Goal: Information Seeking & Learning: Find specific page/section

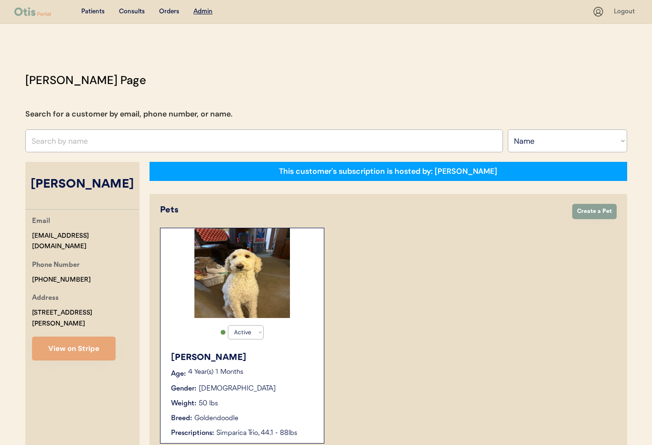
select select ""Name""
select select "true"
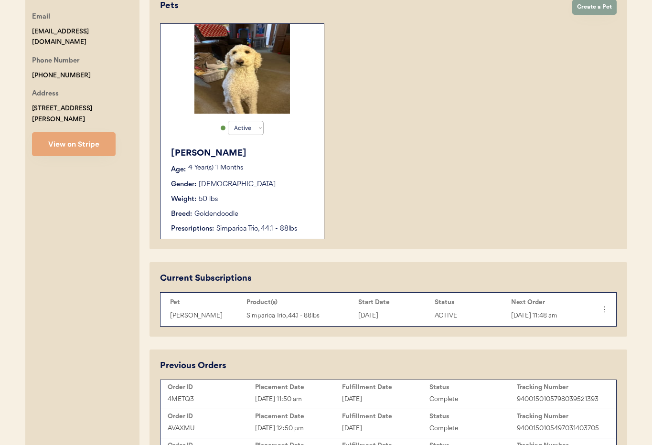
scroll to position [208, 0]
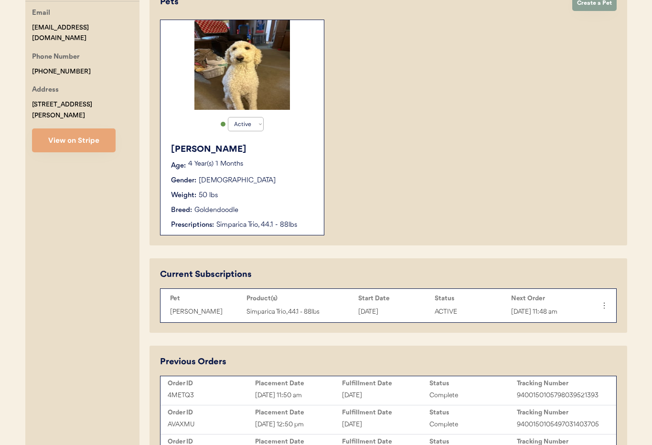
click at [253, 178] on div "Gender: Male" at bounding box center [242, 181] width 143 height 10
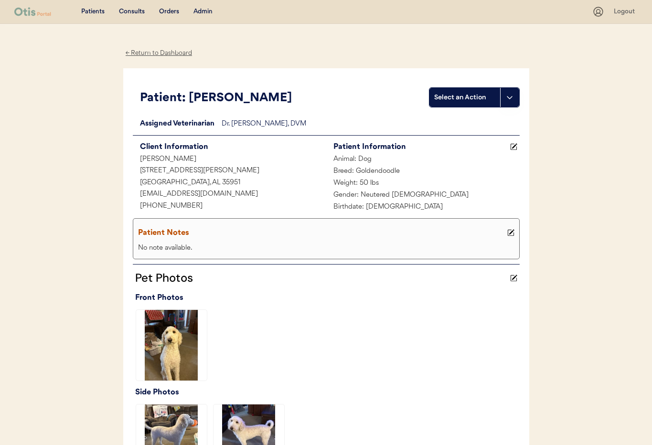
click at [512, 232] on button at bounding box center [511, 233] width 12 height 12
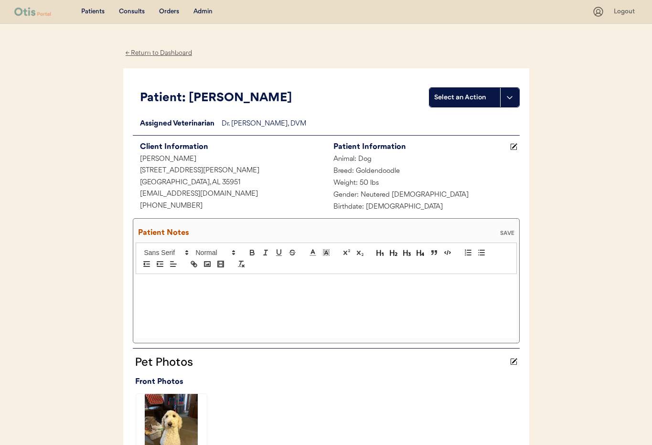
click at [308, 301] on div at bounding box center [326, 306] width 381 height 64
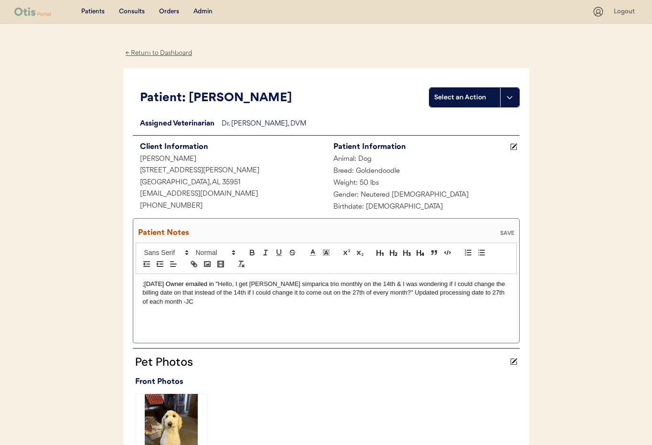
click at [505, 230] on div "SAVE" at bounding box center [506, 233] width 19 height 6
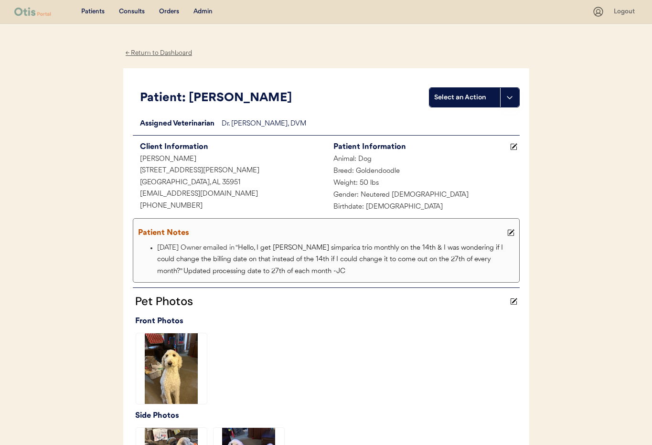
drag, startPoint x: 207, startPoint y: 11, endPoint x: 209, endPoint y: 17, distance: 6.9
click at [207, 10] on div "Admin" at bounding box center [202, 12] width 19 height 10
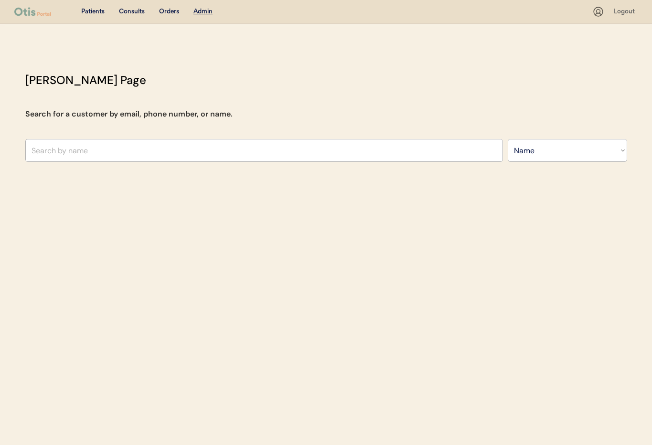
select select ""Name""
click at [165, 150] on input "text" at bounding box center [263, 150] width 477 height 23
type input "Susan L"
type input "[PERSON_NAME]"
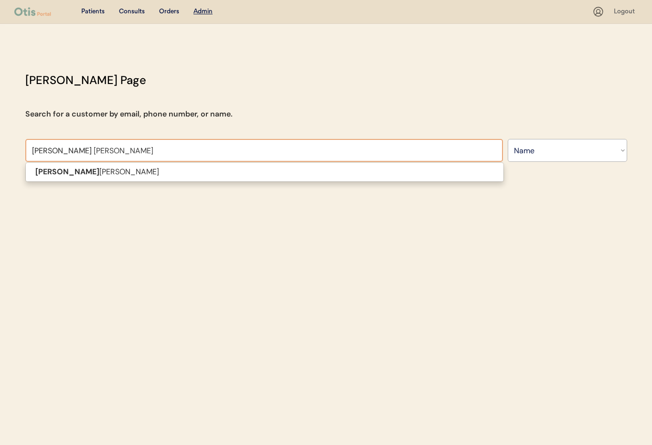
type input "Susan L Ha"
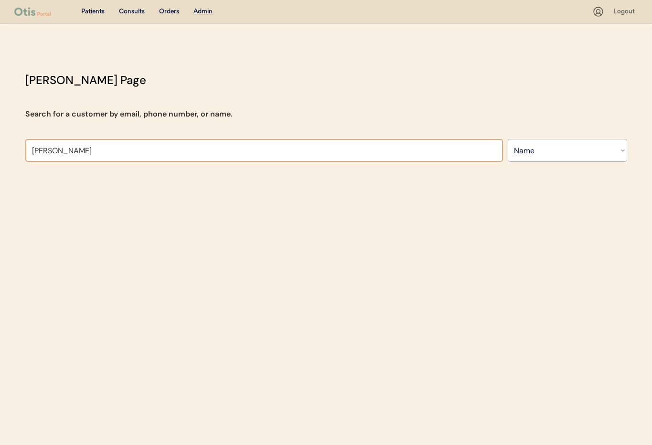
type input "Susan L Ha"
type input "[PERSON_NAME]"
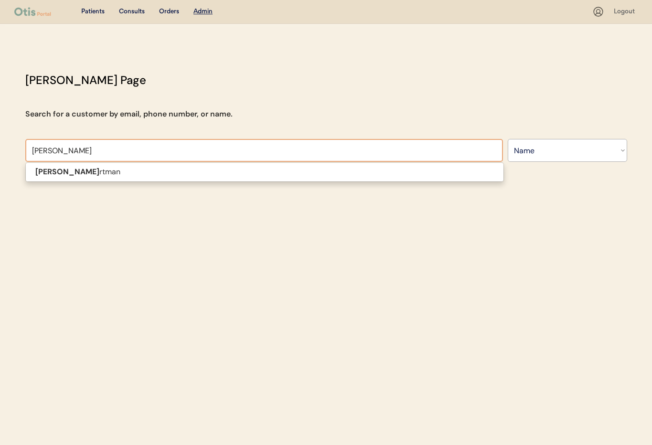
type input "Susan L Hartma"
type input "[PERSON_NAME]"
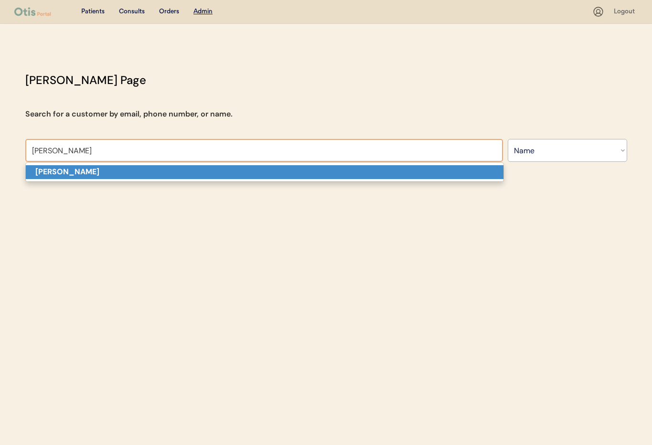
click at [168, 167] on p "[PERSON_NAME]" at bounding box center [264, 172] width 477 height 14
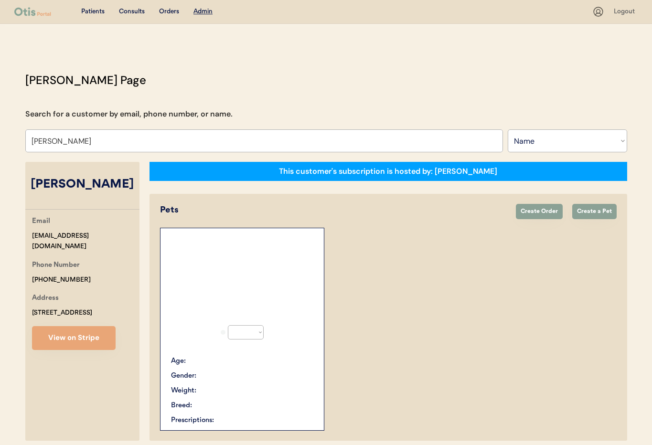
select select "true"
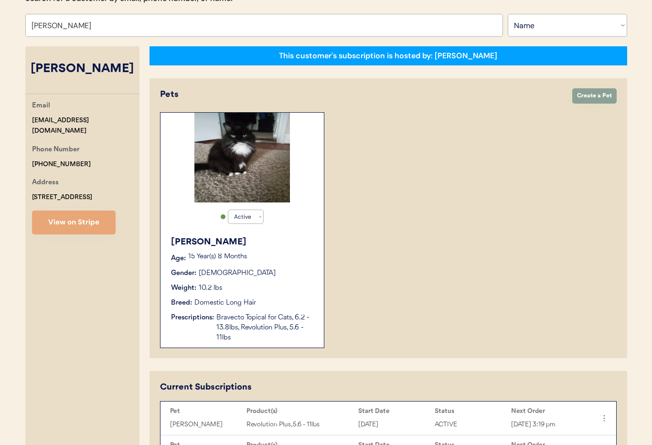
scroll to position [107, 0]
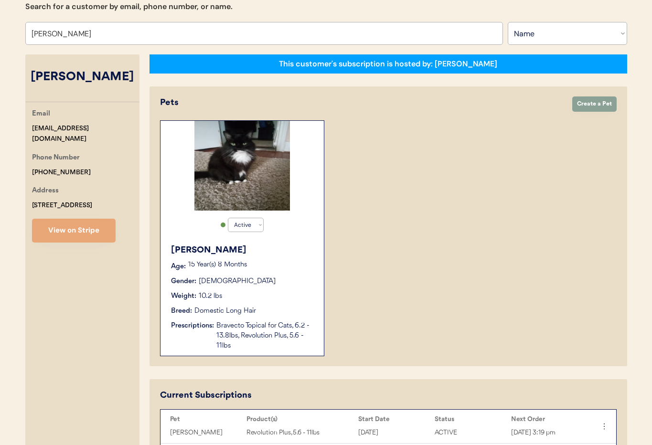
type input "Susan L Hartman"
click at [303, 252] on div "Tiffany" at bounding box center [242, 250] width 143 height 13
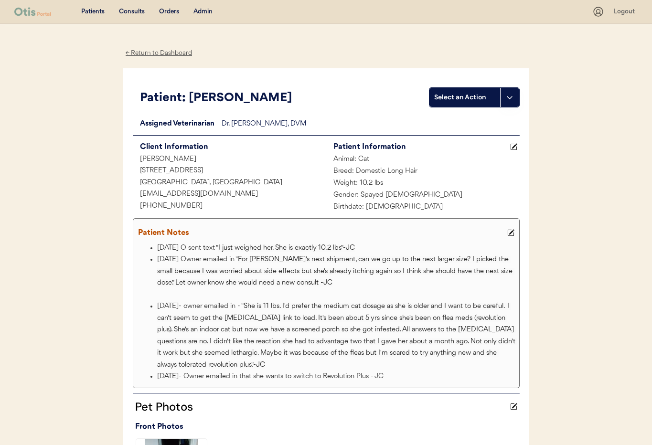
drag, startPoint x: 153, startPoint y: 54, endPoint x: 205, endPoint y: 64, distance: 53.4
click at [153, 54] on div "← Return to Dashboard" at bounding box center [159, 53] width 72 height 11
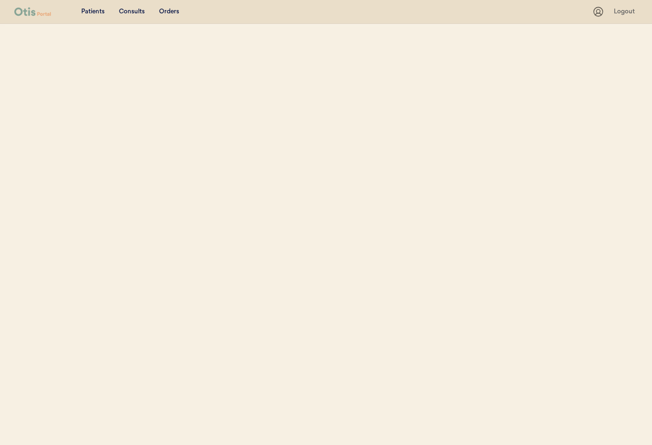
scroll to position [92, 0]
select select ""Name""
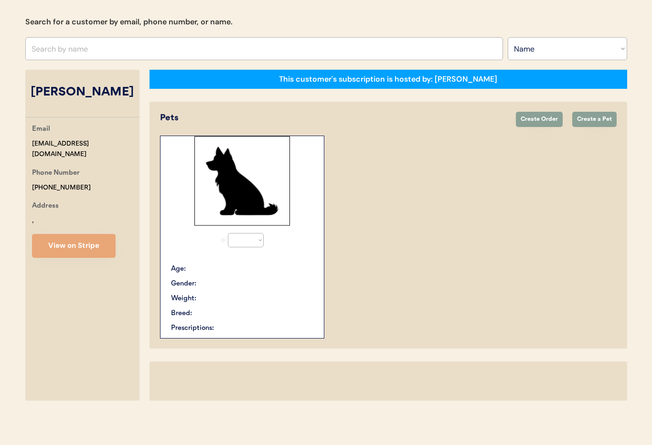
select select "true"
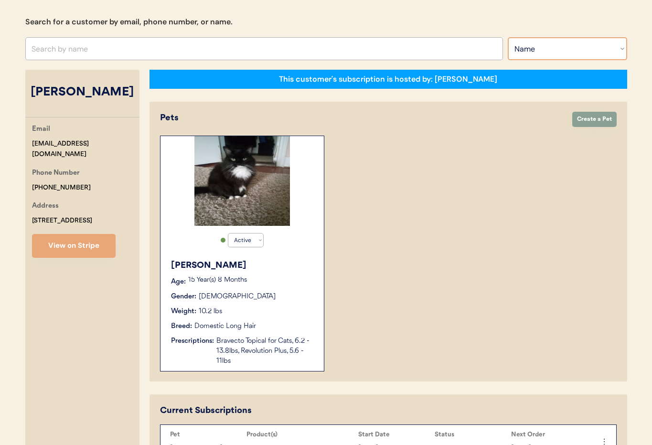
click at [535, 53] on select "Search By Name Email Phone Number" at bounding box center [566, 48] width 119 height 23
select select ""Email""
click at [507, 37] on select "Search By Name Email Phone Number" at bounding box center [566, 48] width 119 height 23
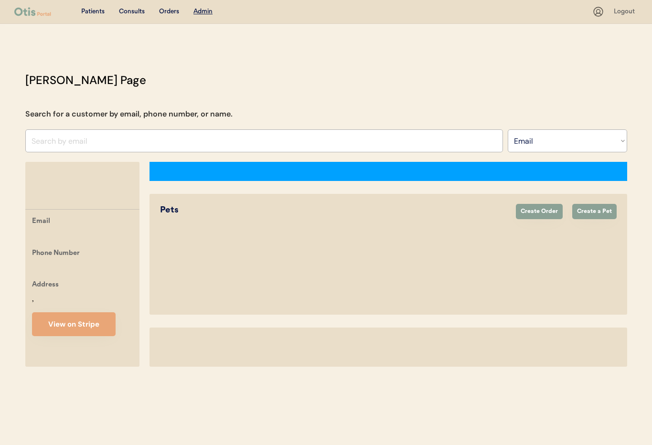
select select ""Email""
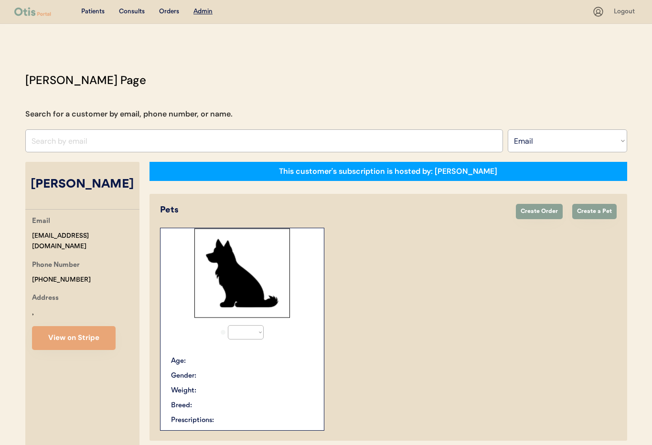
select select "true"
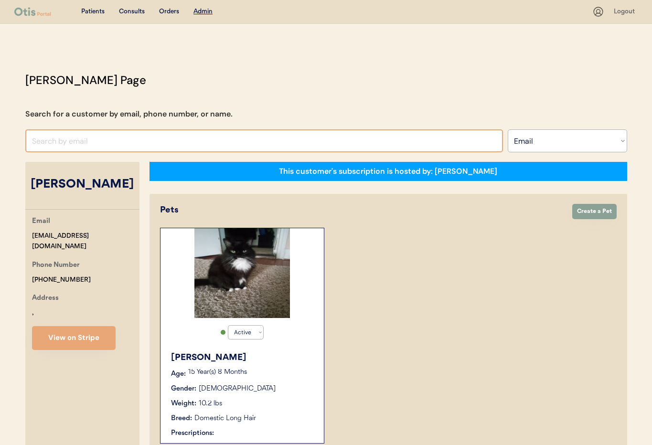
click at [75, 140] on input "input" at bounding box center [263, 140] width 477 height 23
paste input "[EMAIL_ADDRESS][DOMAIN_NAME]"
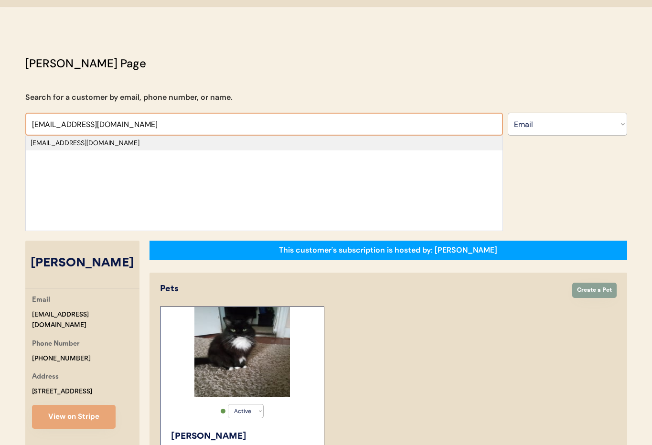
scroll to position [20, 0]
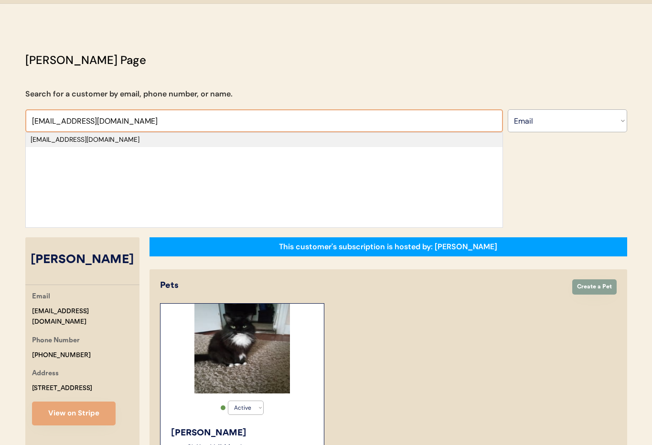
type input "[EMAIL_ADDRESS][DOMAIN_NAME]"
click at [209, 139] on div "[EMAIL_ADDRESS][DOMAIN_NAME]" at bounding box center [264, 140] width 467 height 10
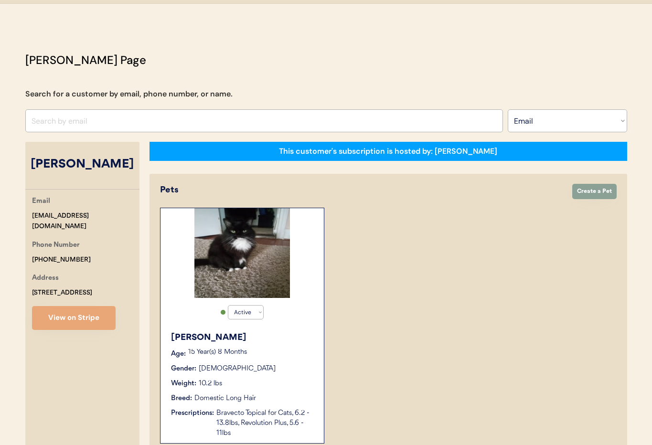
select select "true"
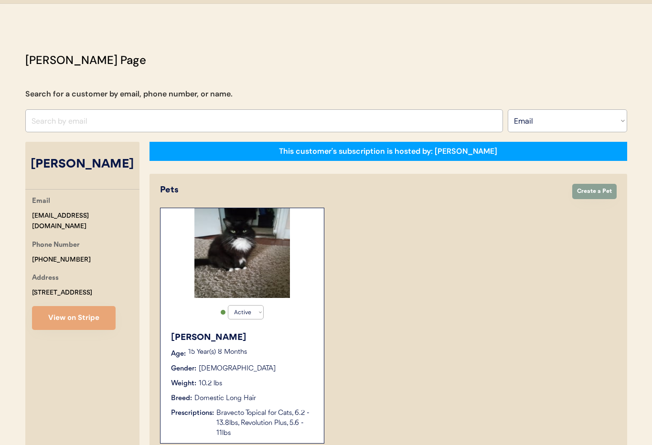
select select "true"
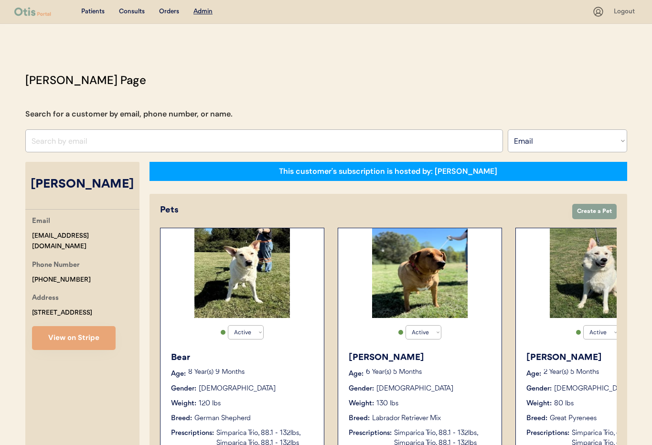
click at [77, 241] on div "[EMAIL_ADDRESS][DOMAIN_NAME]" at bounding box center [85, 242] width 107 height 22
drag, startPoint x: 102, startPoint y: 235, endPoint x: 32, endPoint y: 232, distance: 70.7
click at [32, 232] on div "Email mcc.hope97@gmail.com" at bounding box center [85, 234] width 107 height 36
copy div "[EMAIL_ADDRESS][DOMAIN_NAME]"
click at [300, 391] on div "Gender: Male" at bounding box center [242, 389] width 143 height 10
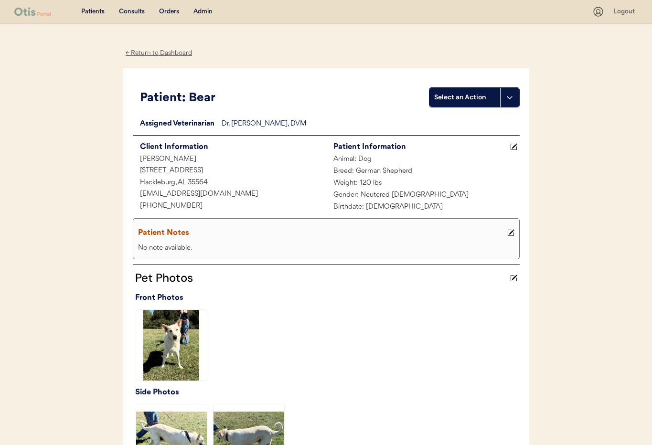
click at [143, 49] on div "← Return to Dashboard" at bounding box center [159, 53] width 72 height 11
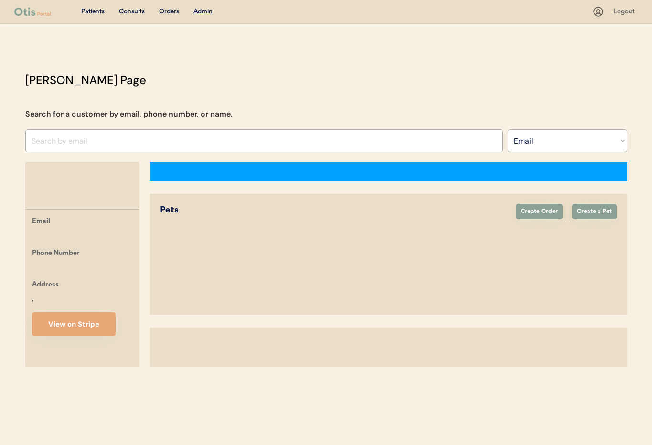
select select ""Email""
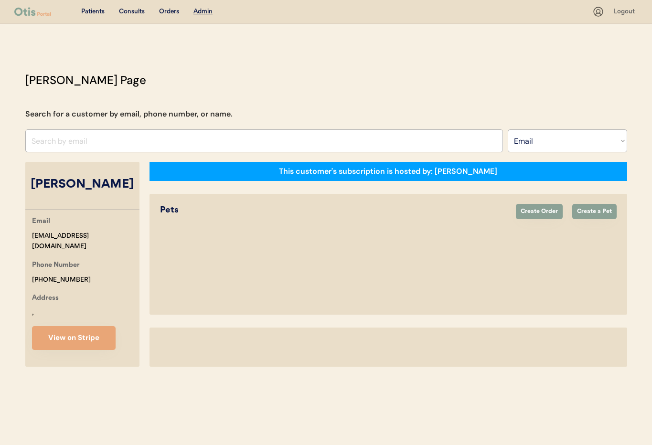
select select "true"
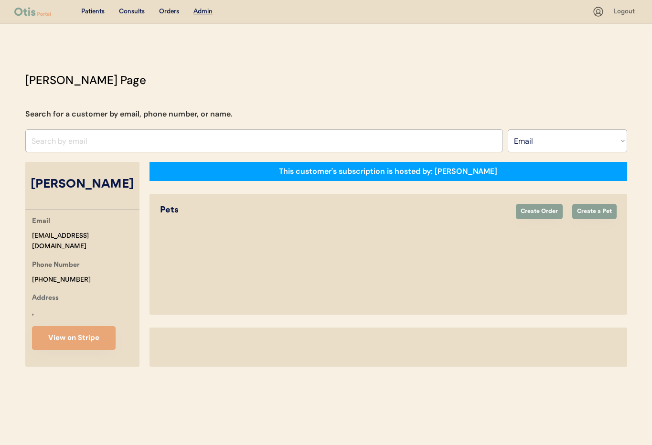
select select "true"
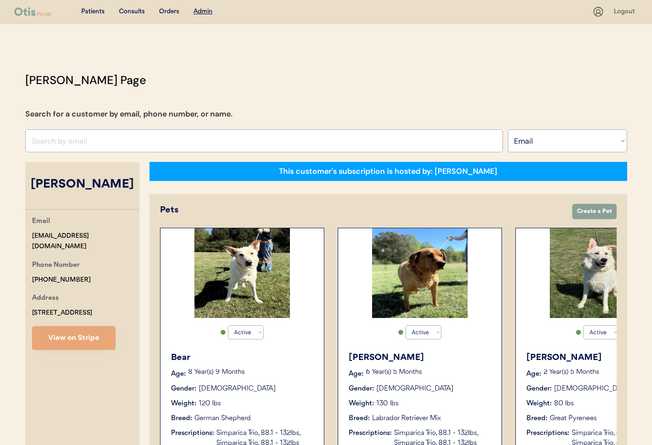
click at [431, 389] on div "Gender: Male" at bounding box center [419, 389] width 143 height 10
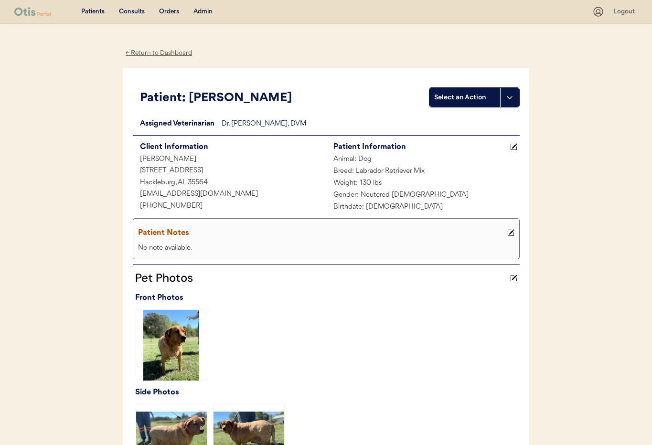
click at [152, 52] on div "← Return to Dashboard" at bounding box center [159, 53] width 72 height 11
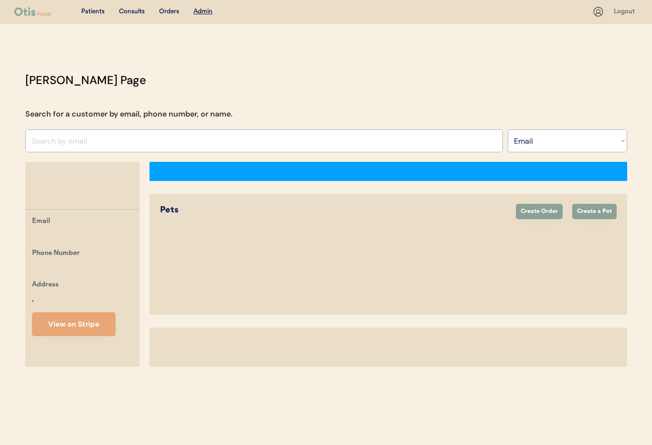
select select ""Email""
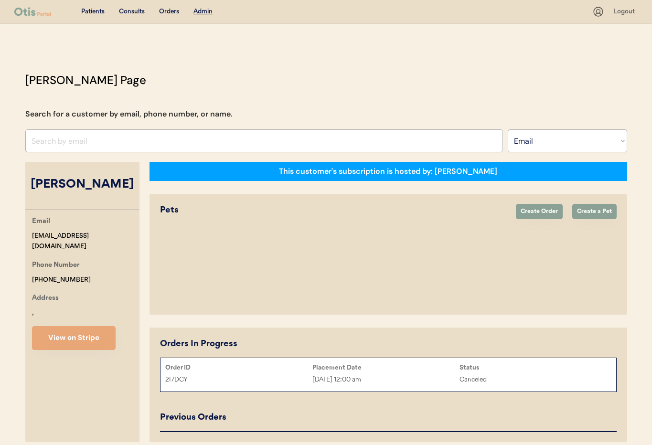
select select "true"
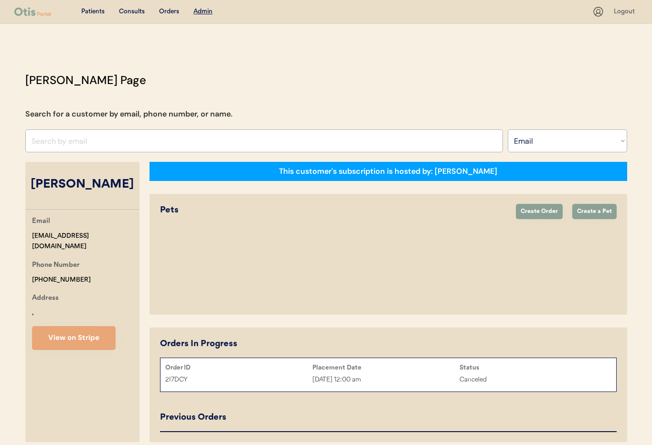
select select "true"
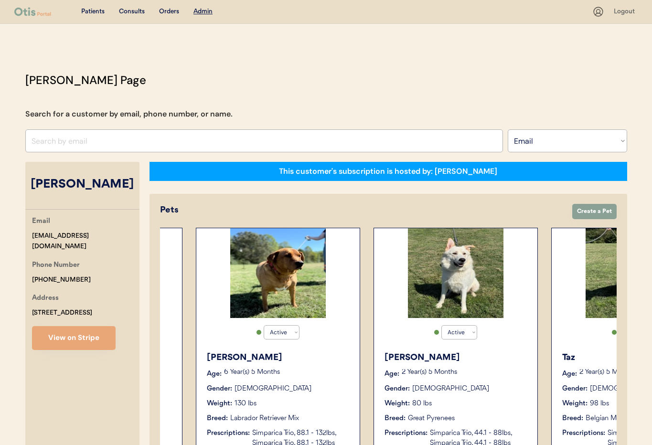
scroll to position [0, 141]
click at [462, 389] on div "Gender: Male" at bounding box center [456, 389] width 143 height 10
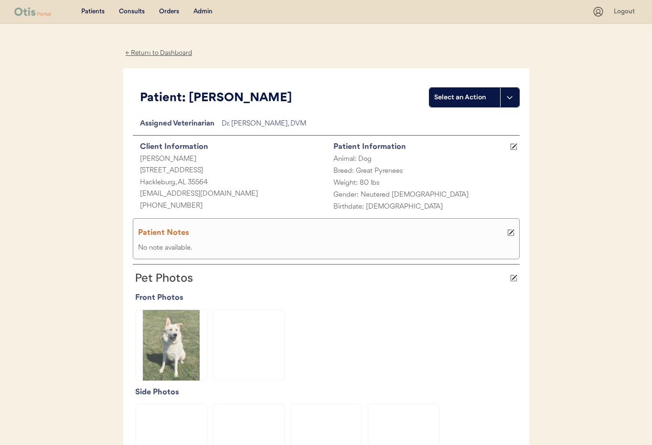
click at [143, 54] on div "← Return to Dashboard" at bounding box center [159, 53] width 72 height 11
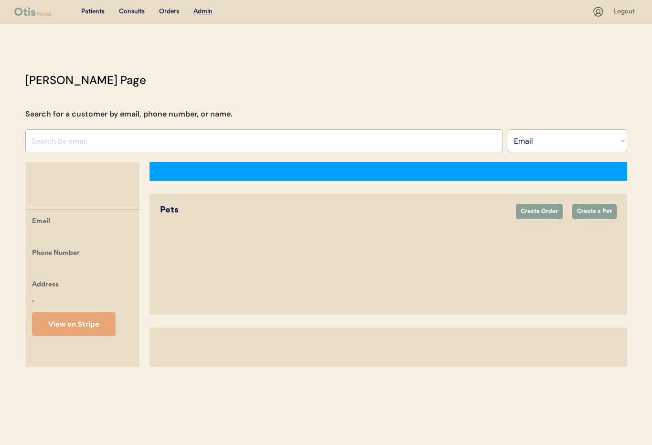
select select ""Email""
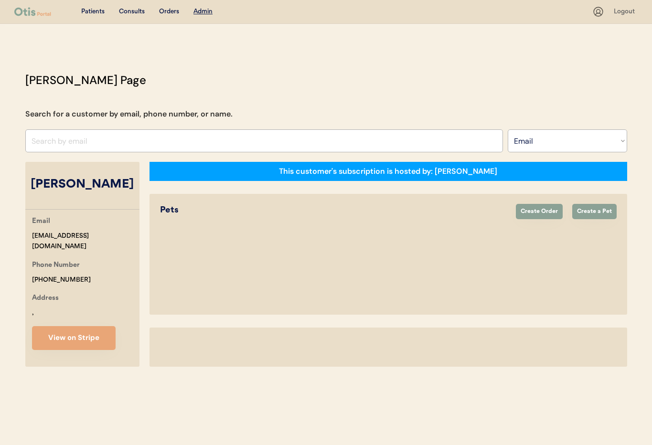
select select "true"
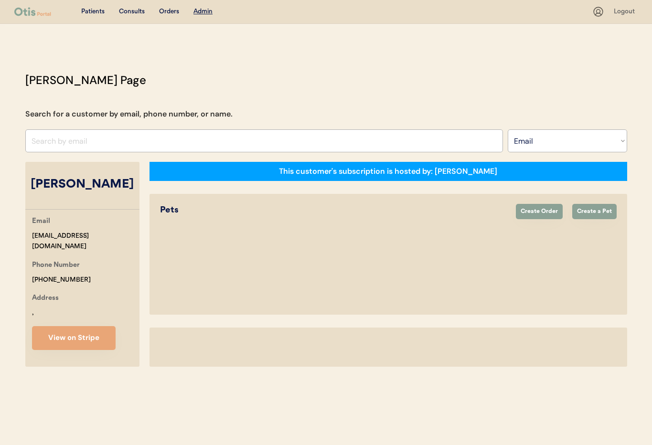
select select "true"
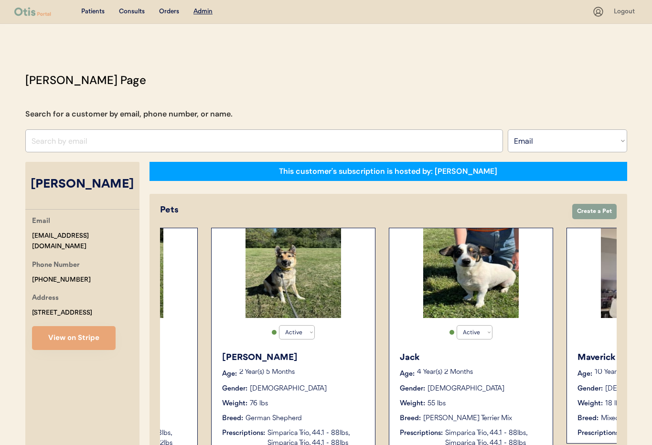
scroll to position [0, 581]
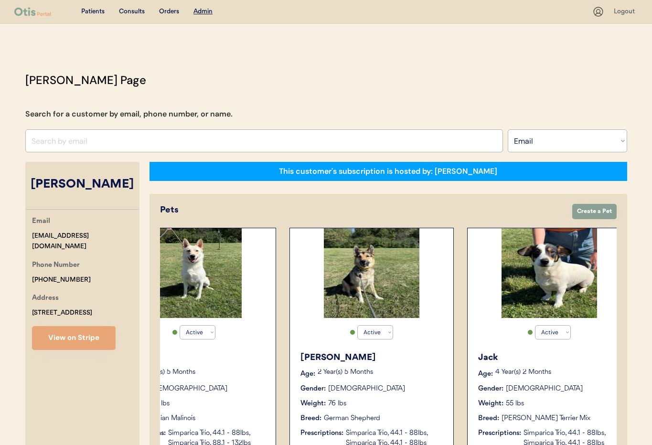
click at [402, 365] on div "Dean Age: 2 Year(s) 5 Months Gender: Male Weight: 76 lbs Breed: German Shepherd…" at bounding box center [372, 400] width 154 height 106
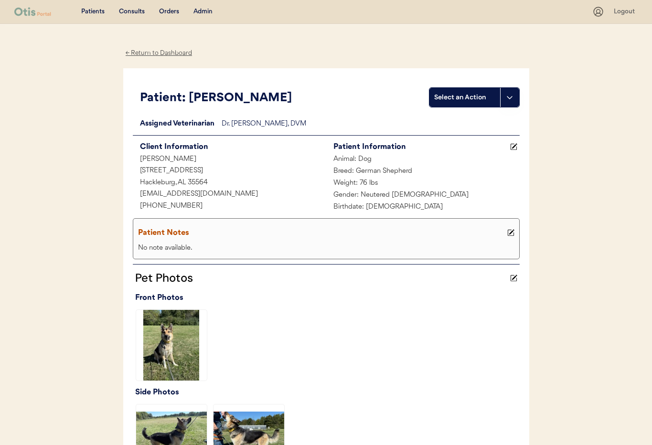
click at [161, 53] on div "← Return to Dashboard" at bounding box center [159, 53] width 72 height 11
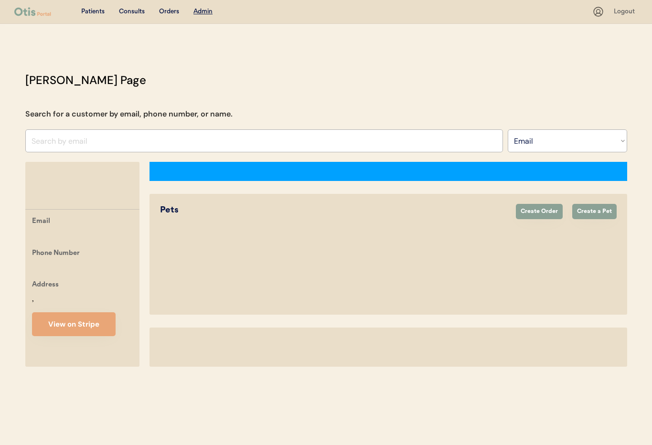
select select ""Email""
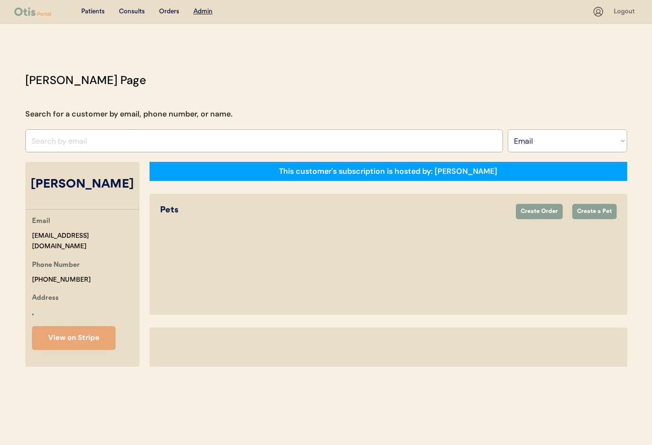
select select "true"
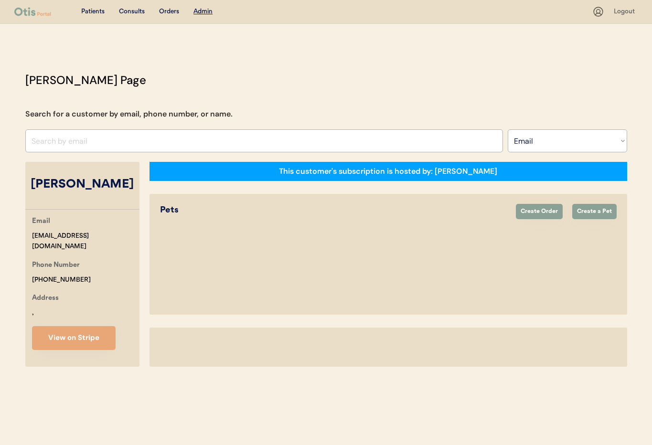
select select "true"
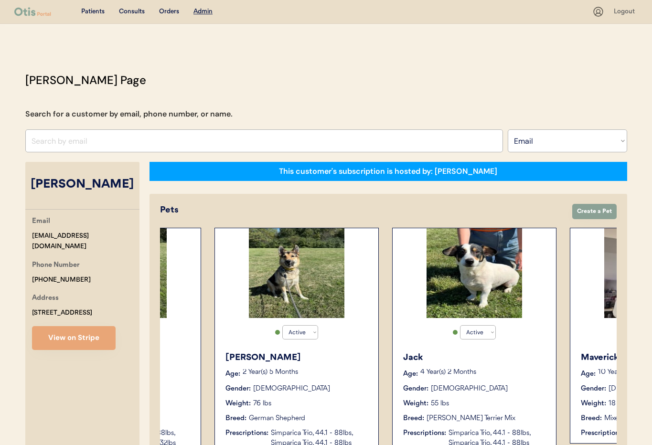
scroll to position [0, 656]
click at [478, 348] on div "[PERSON_NAME] Age: [DEMOGRAPHIC_DATA] Year(s) 2 Months Gender: [DEMOGRAPHIC_DAT…" at bounding box center [474, 400] width 154 height 106
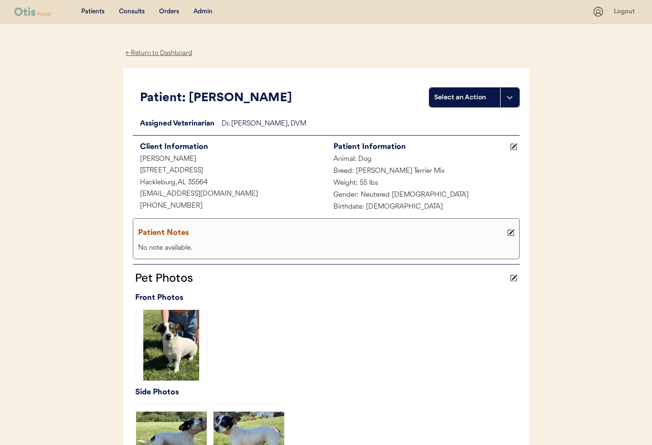
click at [137, 53] on div "← Return to Dashboard" at bounding box center [159, 53] width 72 height 11
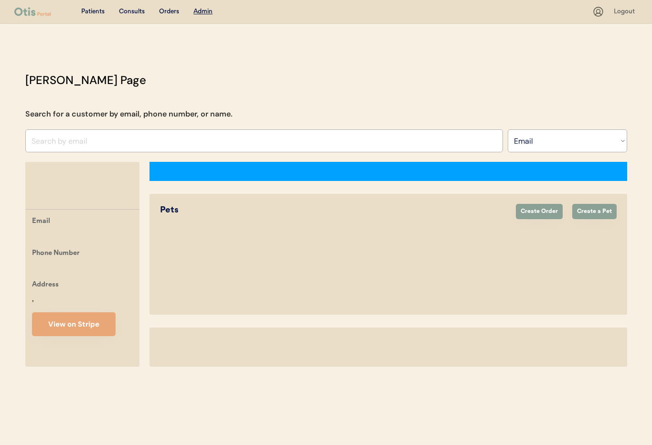
select select ""Email""
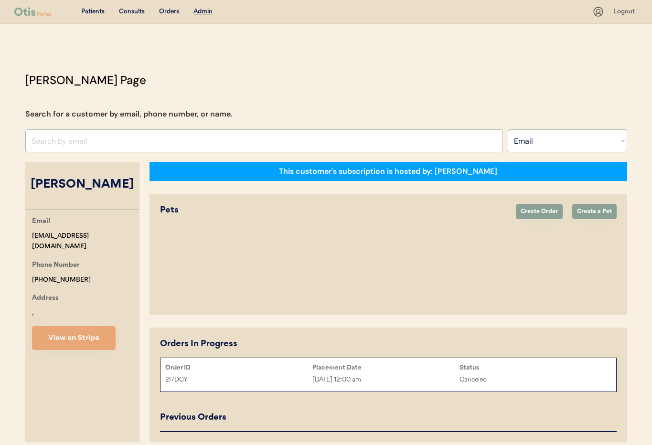
select select "true"
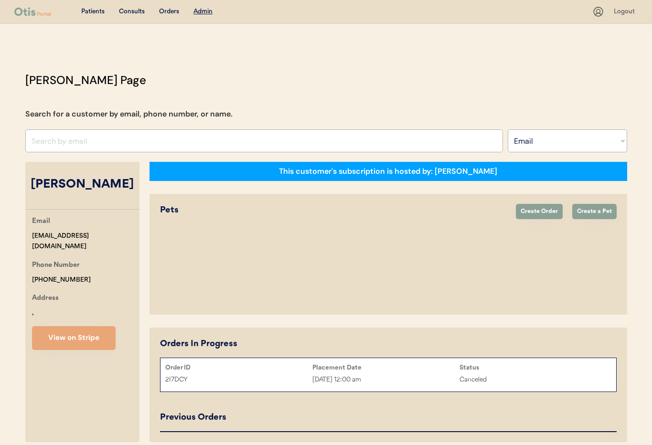
select select "true"
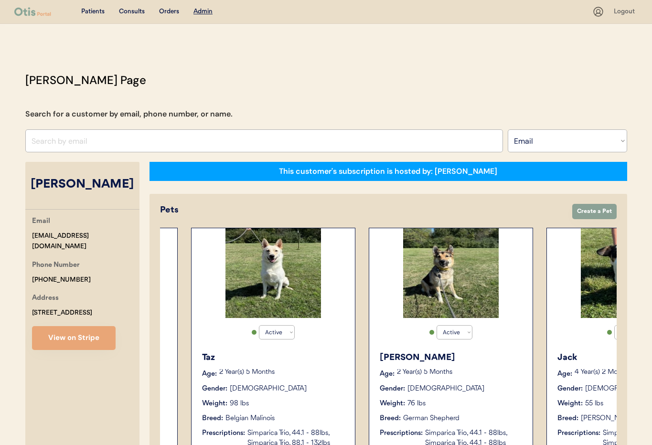
scroll to position [0, 787]
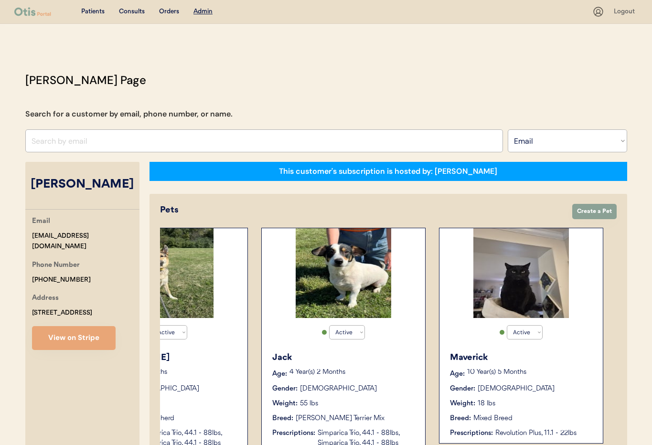
click at [554, 387] on div "Gender: Male" at bounding box center [521, 389] width 143 height 10
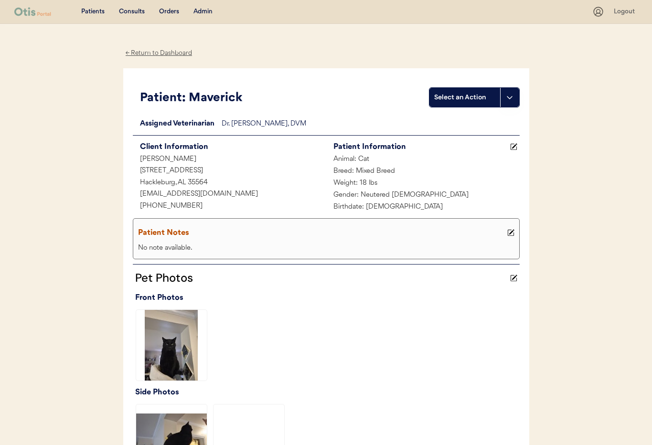
click at [147, 51] on div "← Return to Dashboard" at bounding box center [159, 53] width 72 height 11
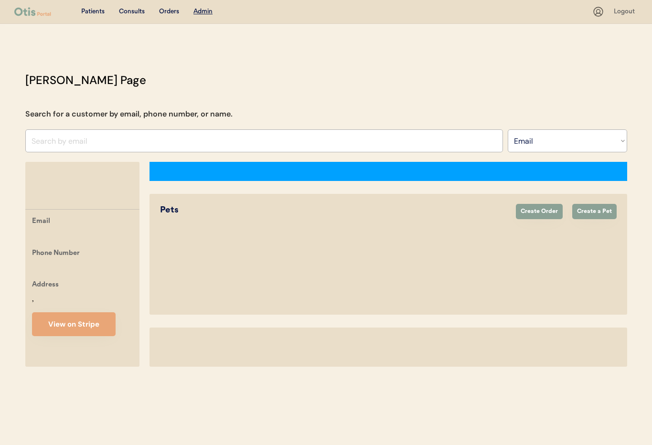
select select ""Email""
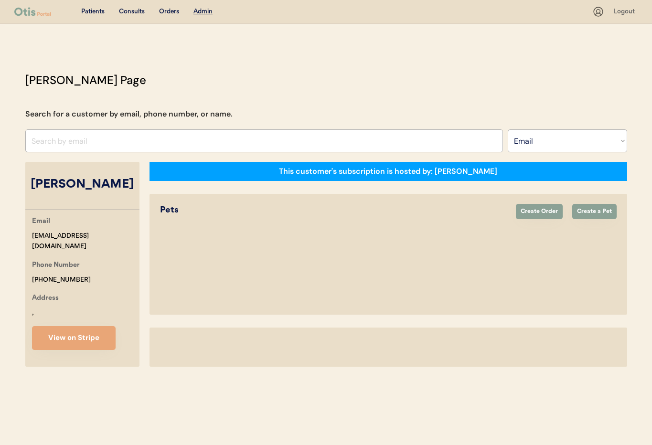
select select "true"
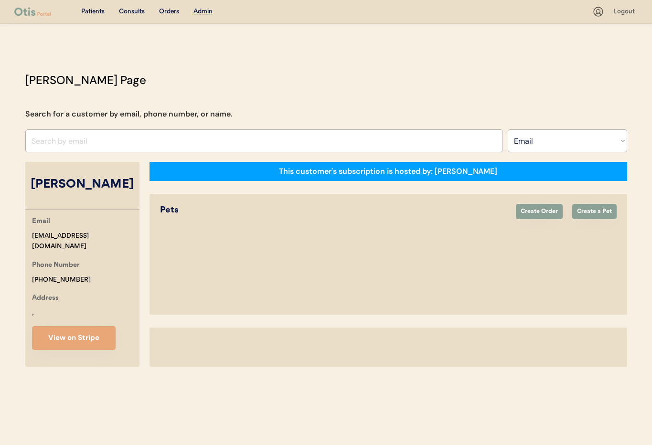
select select "true"
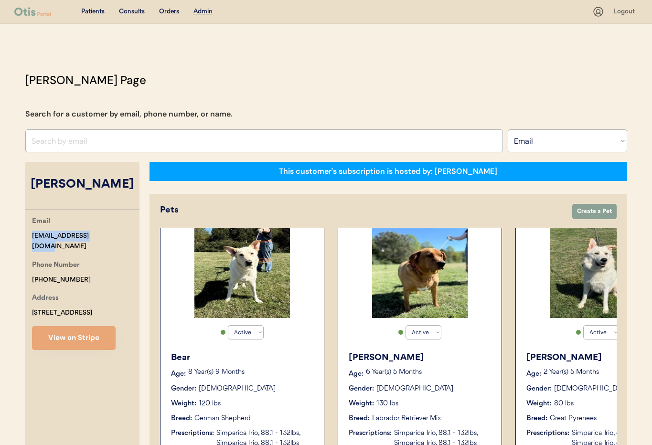
drag, startPoint x: 108, startPoint y: 236, endPoint x: 39, endPoint y: 233, distance: 69.3
click at [26, 233] on div "Email mcc.hope97@gmail.com Phone Number +14233139434 Address 1018 Prospector Ro…" at bounding box center [82, 283] width 114 height 134
copy div "[EMAIL_ADDRESS][DOMAIN_NAME]"
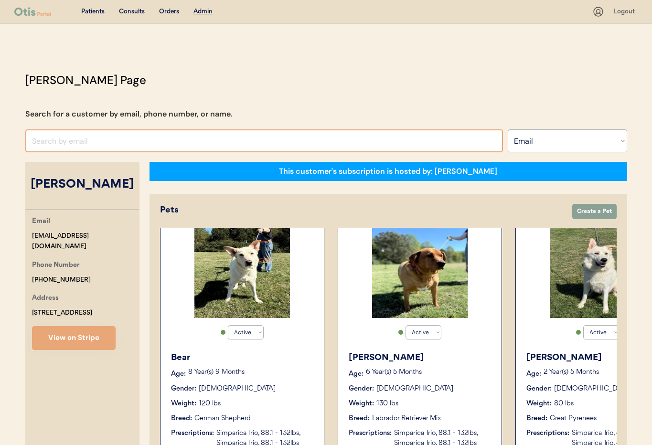
click at [115, 136] on input "input" at bounding box center [263, 140] width 477 height 23
click at [571, 139] on select "Search By Name Email Phone Number" at bounding box center [566, 140] width 119 height 23
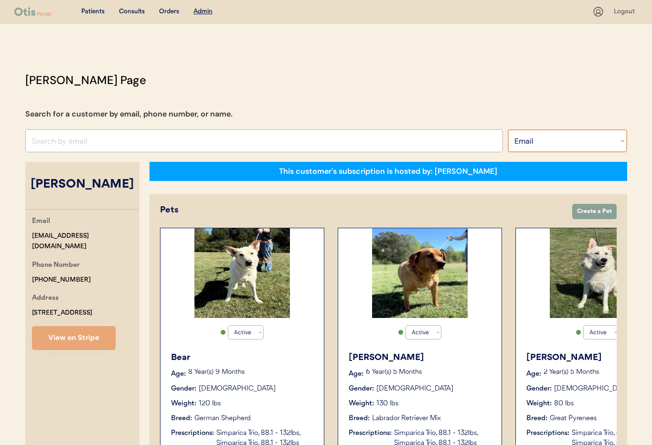
select select ""Name""
click at [507, 129] on select "Search By Name Email Phone Number" at bounding box center [566, 140] width 119 height 23
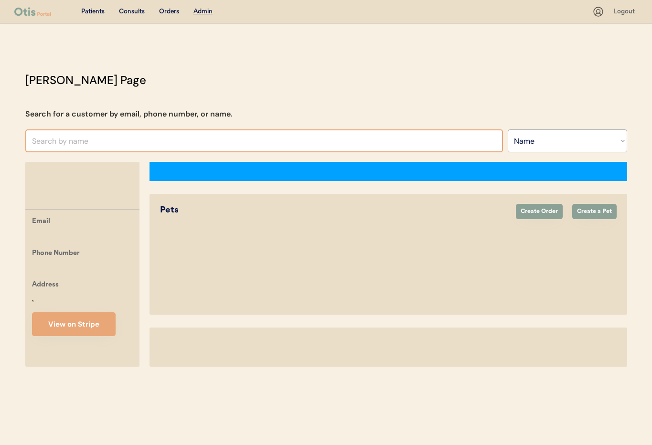
select select ""Name""
click at [94, 140] on input "text" at bounding box center [263, 140] width 477 height 23
select select "true"
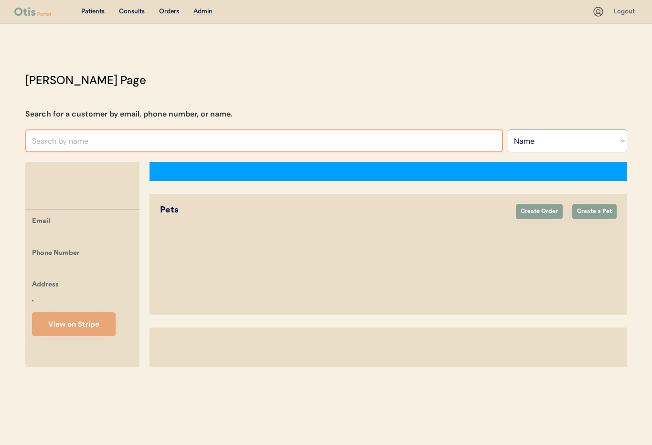
select select "true"
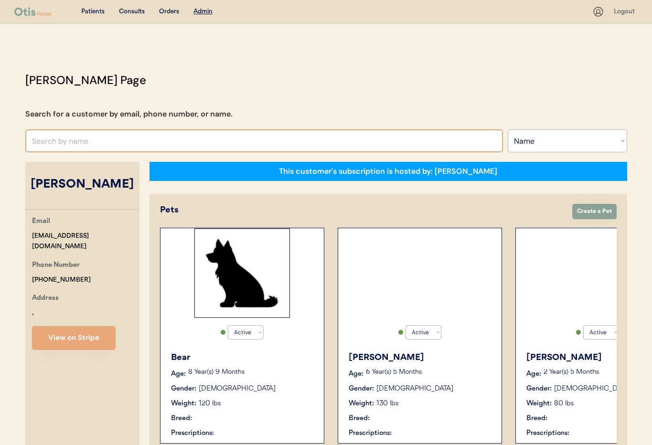
select select "true"
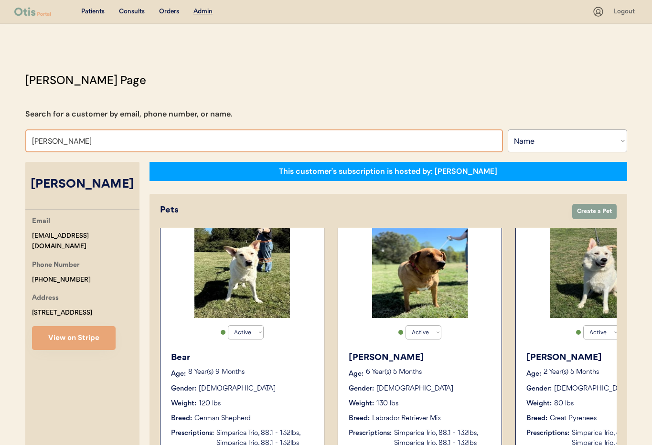
type input "Julisa"
type input "Julisa Dixon"
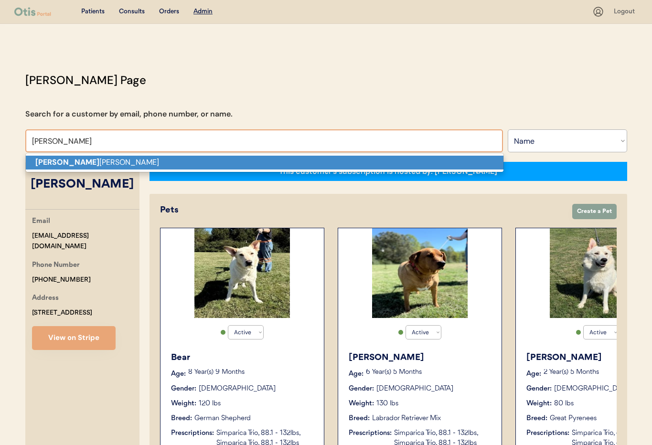
click at [95, 163] on p "Julisa Dixon" at bounding box center [264, 163] width 477 height 14
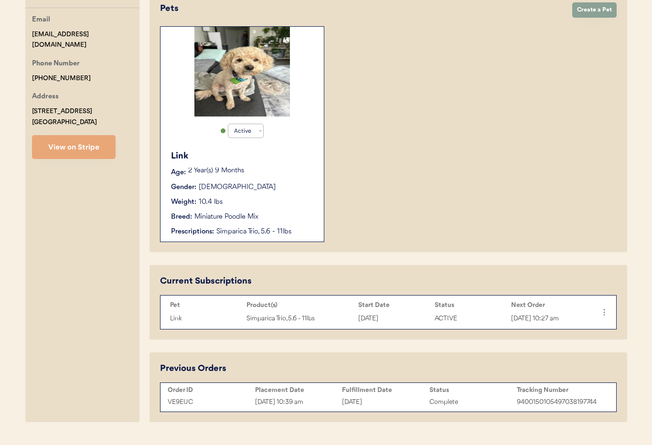
scroll to position [202, 0]
type input "Julisa Dixon"
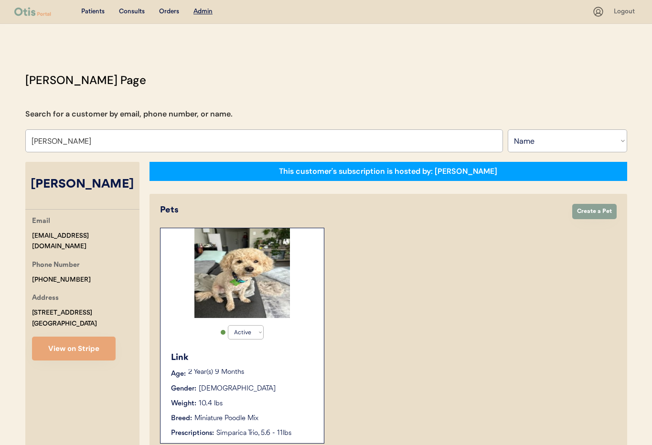
scroll to position [223, 0]
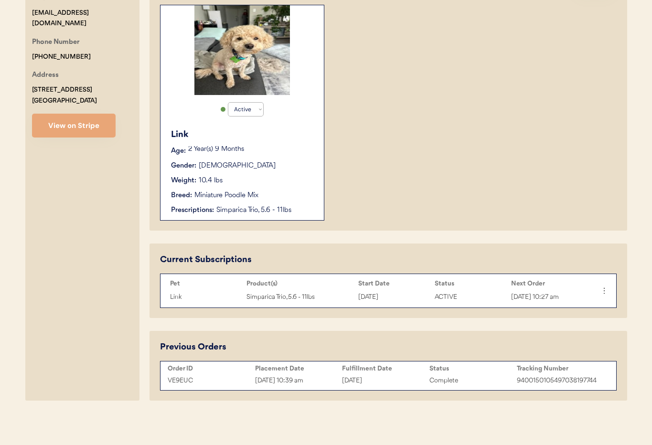
click at [404, 376] on div "October 8, 2025" at bounding box center [385, 380] width 87 height 11
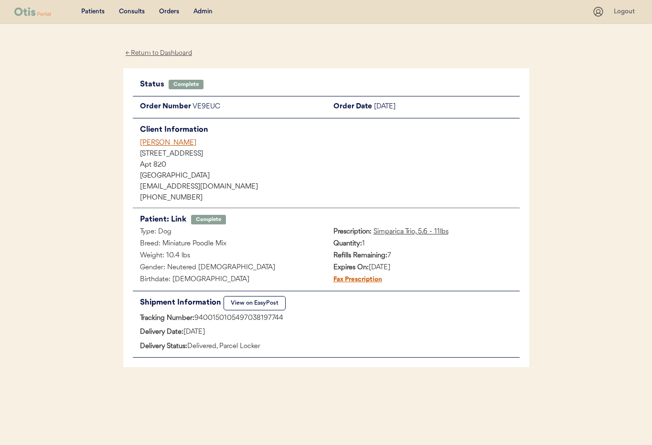
click at [243, 302] on button "View on EasyPost" at bounding box center [254, 303] width 62 height 14
click at [205, 10] on div "Admin" at bounding box center [202, 12] width 19 height 10
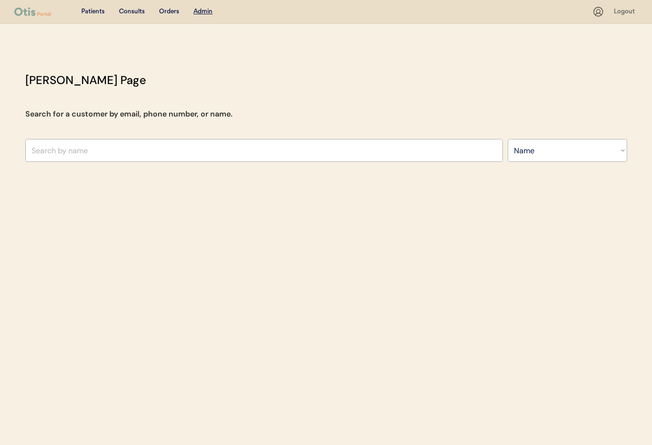
select select ""Name""
click at [164, 152] on input "text" at bounding box center [263, 150] width 477 height 23
type input "Ashley"
type input "Ashley pollock"
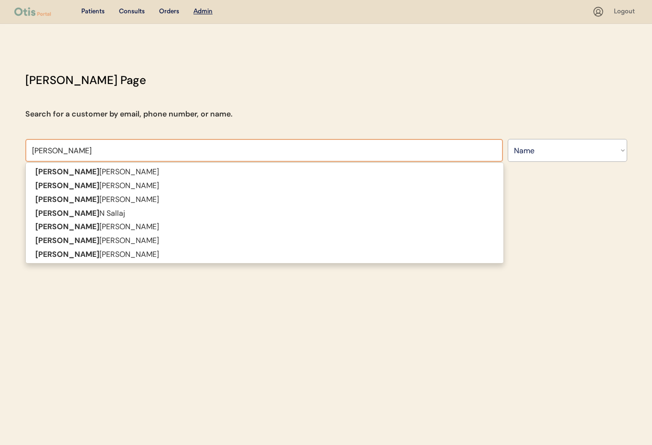
type input "Ashley"
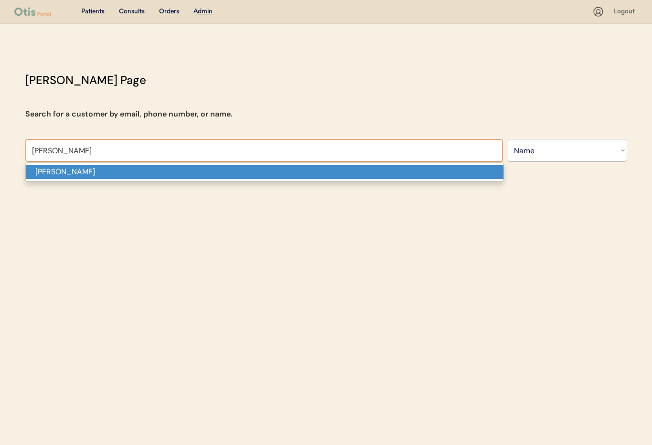
click at [241, 173] on p "Ashley R Dailey" at bounding box center [264, 172] width 477 height 14
type input "Ashley R Dailey"
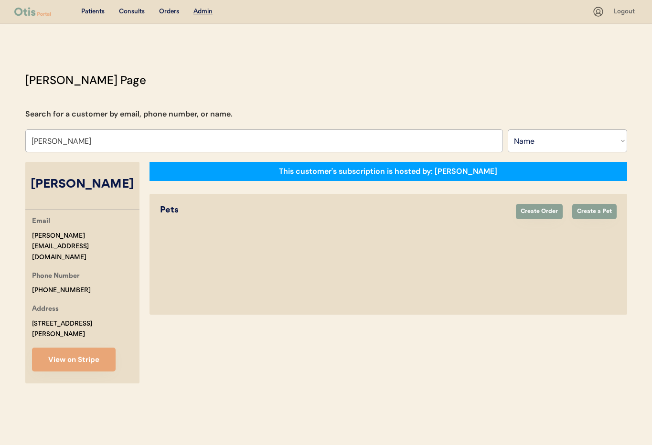
select select "true"
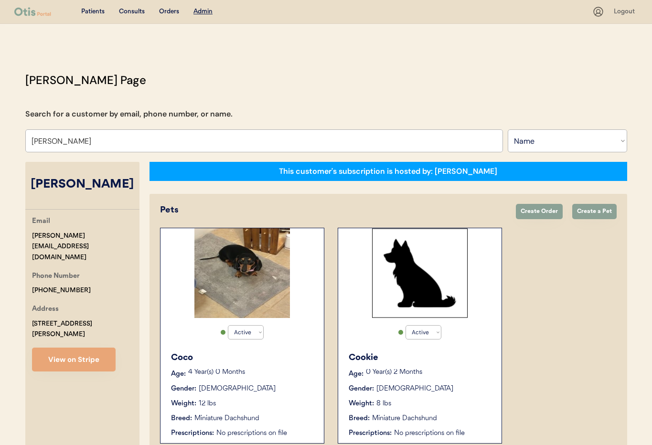
scroll to position [53, 0]
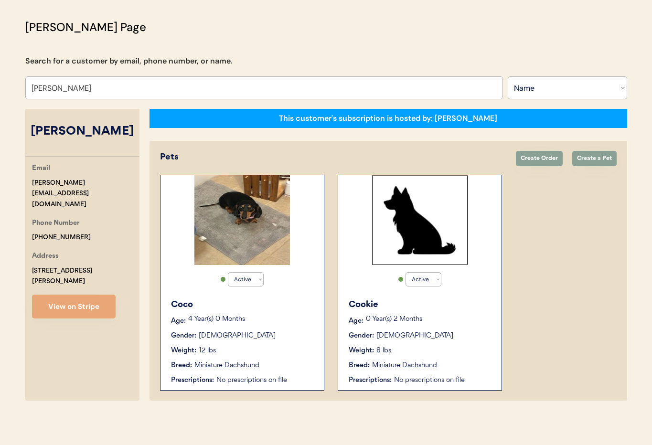
type input "Ashley R Dailey"
click at [261, 313] on div "Coco Age: 4 Year(s) 0 Months Gender: Female Weight: 12 lbs Breed: Miniature Dac…" at bounding box center [242, 342] width 154 height 96
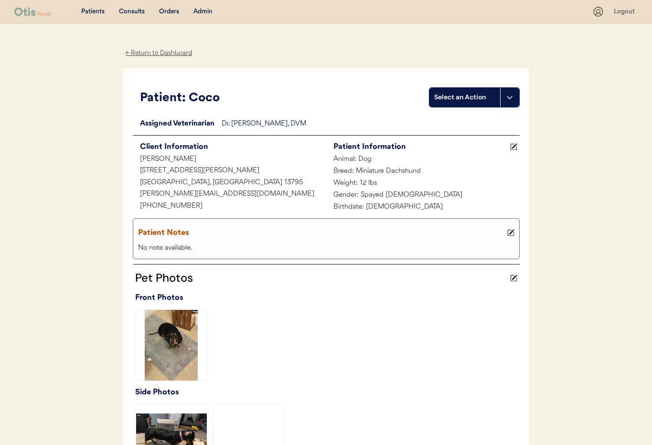
click at [140, 52] on div "← Return to Dashboard" at bounding box center [159, 53] width 72 height 11
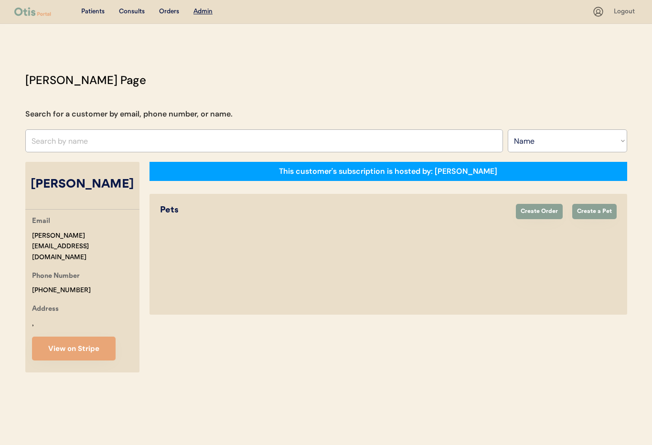
select select ""Name""
select select "true"
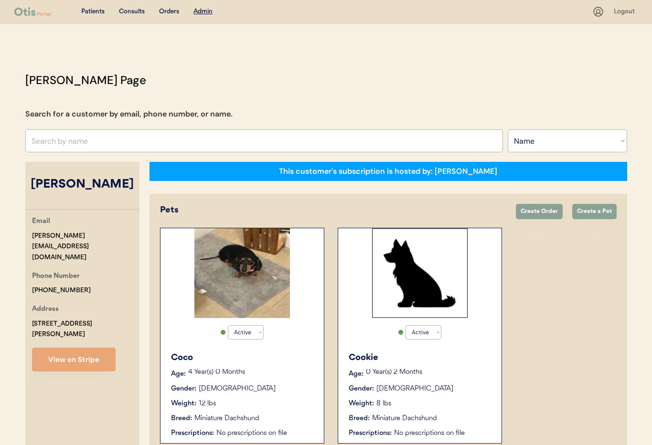
click at [452, 393] on div "Cookie Age: [DEMOGRAPHIC_DATA] Year(s) 2 Months Gender: [DEMOGRAPHIC_DATA] Weig…" at bounding box center [420, 395] width 154 height 96
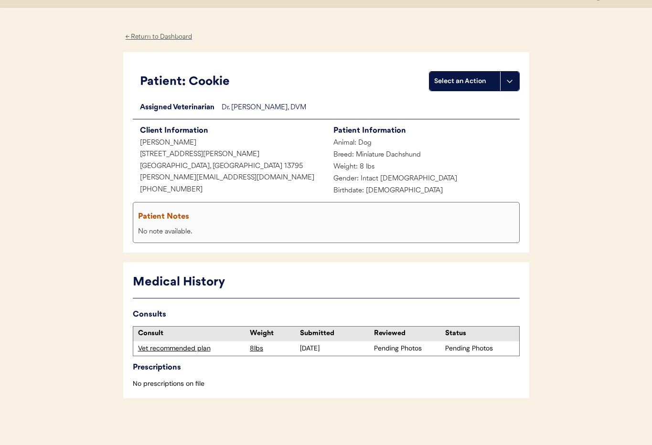
scroll to position [17, 0]
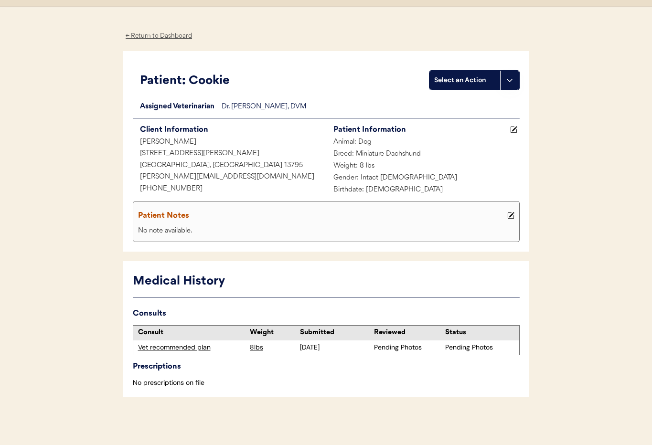
click at [162, 37] on div "← Return to Dashboard" at bounding box center [159, 36] width 72 height 11
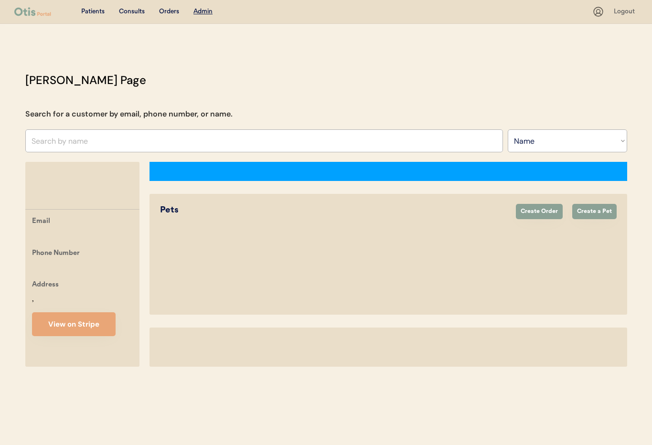
select select ""Name""
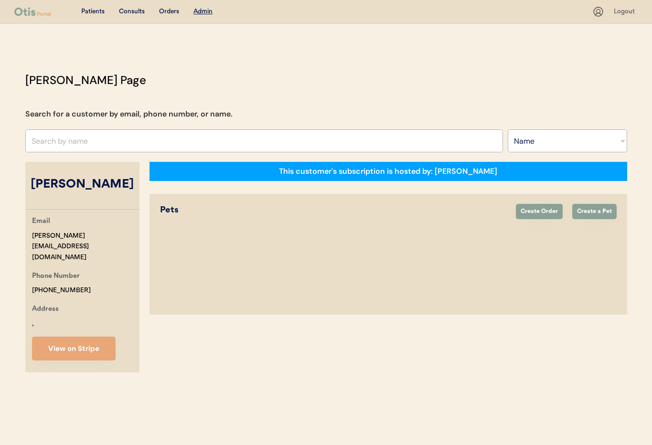
select select "true"
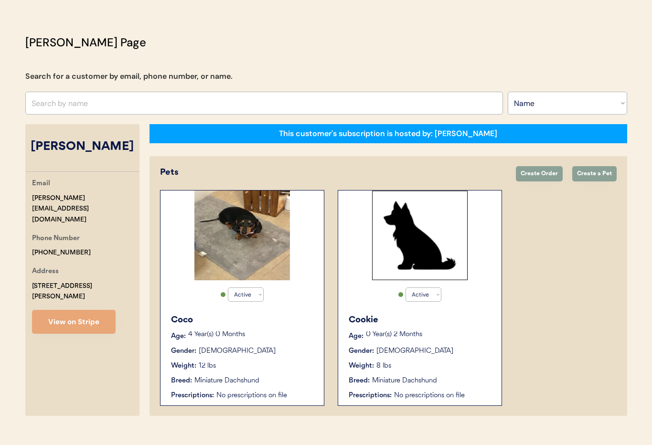
scroll to position [53, 0]
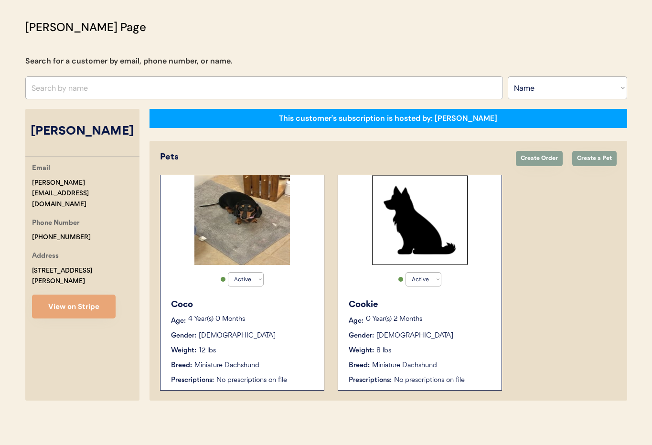
click at [459, 329] on div "Cookie Age: 0 Year(s) 2 Months Gender: Female Weight: 8 lbs Breed: Miniature Da…" at bounding box center [420, 342] width 154 height 96
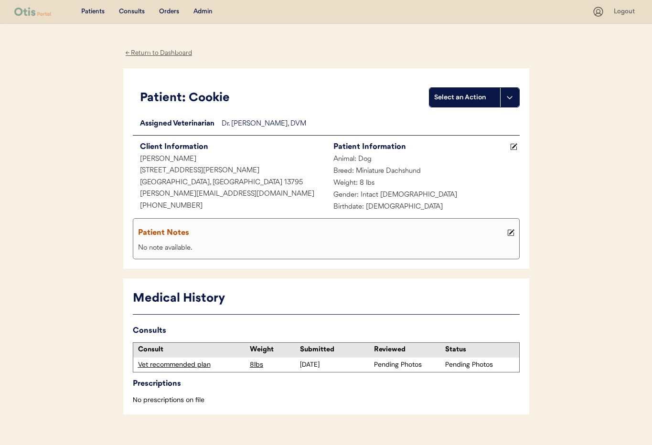
click at [175, 366] on div "Vet recommended plan" at bounding box center [191, 365] width 107 height 10
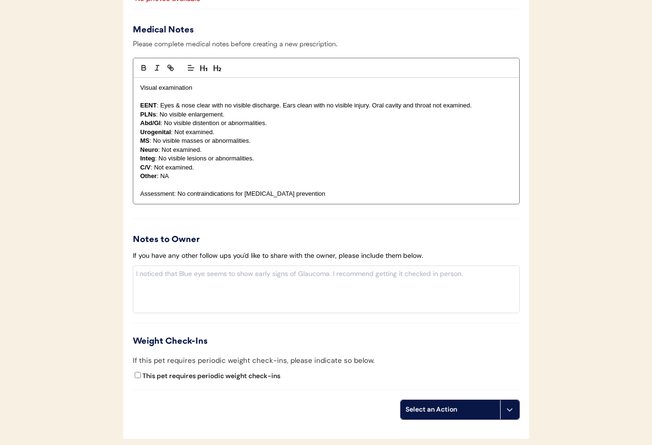
scroll to position [859, 0]
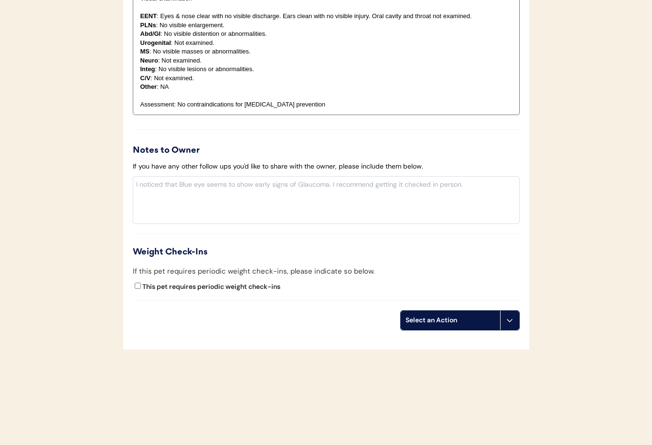
click at [508, 327] on button at bounding box center [509, 320] width 19 height 19
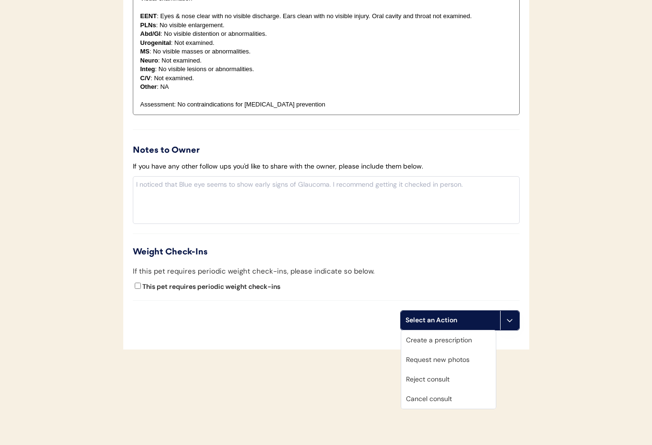
click at [453, 246] on div "Weight Check-Ins" at bounding box center [326, 252] width 387 height 13
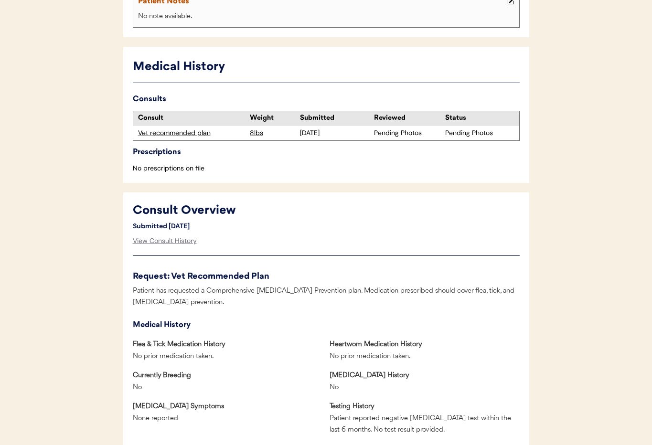
scroll to position [0, 0]
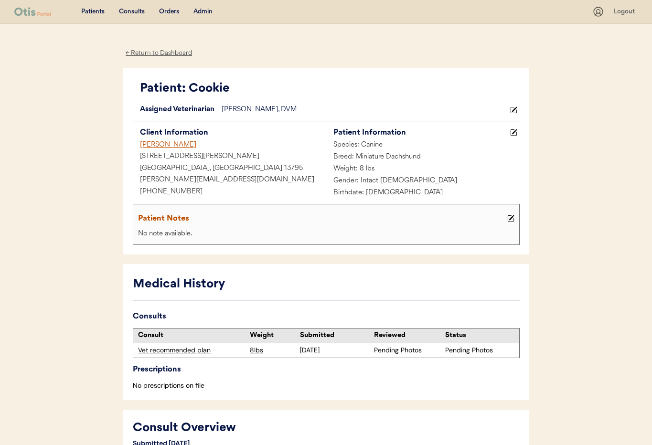
click at [203, 13] on div "Admin" at bounding box center [202, 12] width 19 height 10
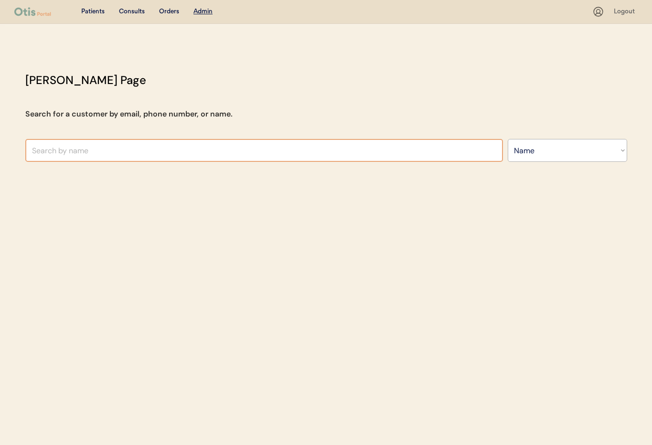
select select ""Name""
click at [172, 149] on input "text" at bounding box center [263, 150] width 477 height 23
type input "Jan Pro"
type input "[PERSON_NAME]"
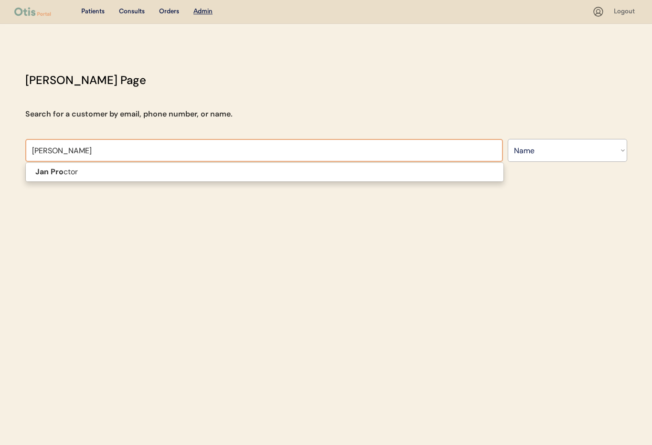
type input "Jan Procto"
type input "Jan Proctor"
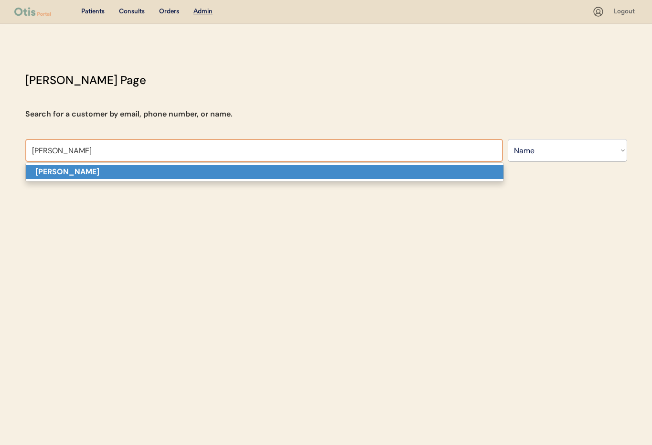
click at [170, 175] on p "Jan Proctor" at bounding box center [264, 172] width 477 height 14
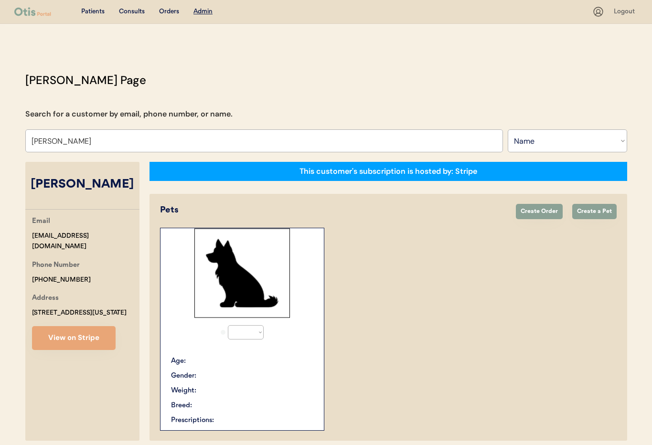
select select "true"
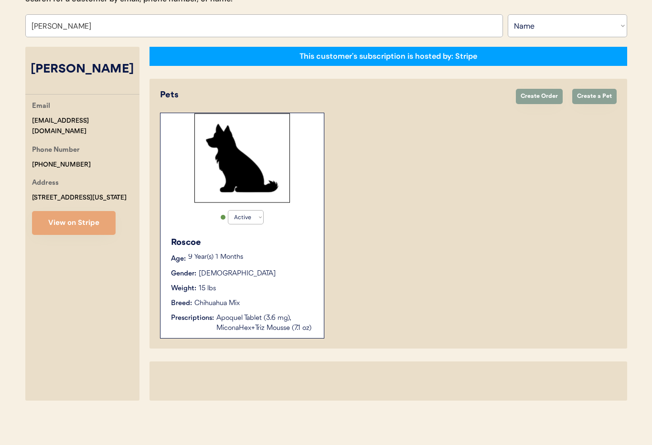
scroll to position [150, 0]
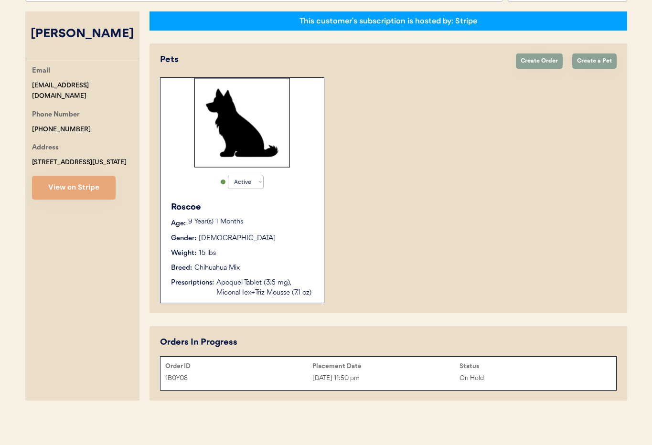
type input "Jan Proctor"
click at [289, 254] on div "Weight: 15 lbs" at bounding box center [242, 253] width 143 height 10
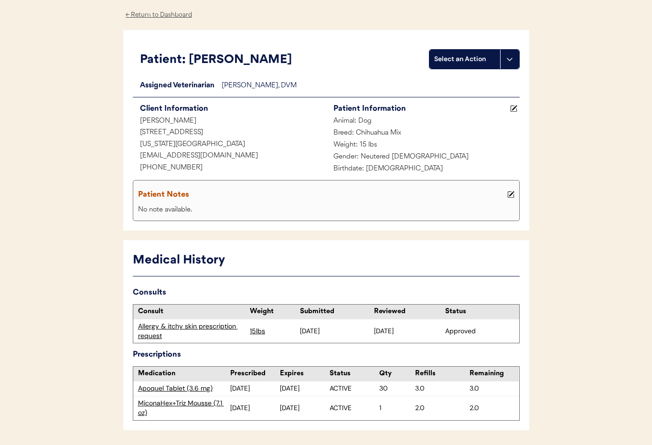
scroll to position [71, 0]
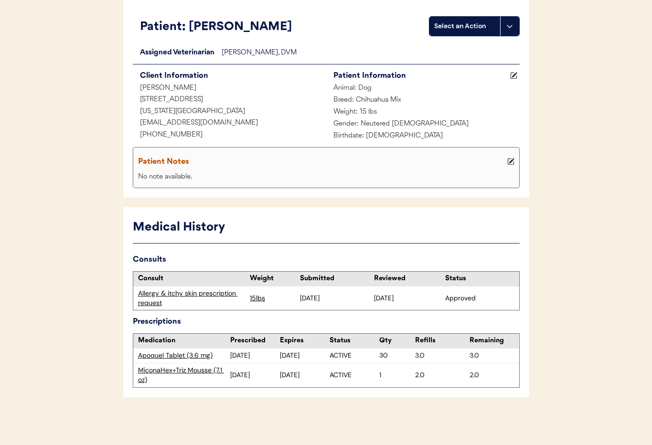
click at [226, 293] on div "Allergy & itchy skin prescription request" at bounding box center [191, 298] width 107 height 19
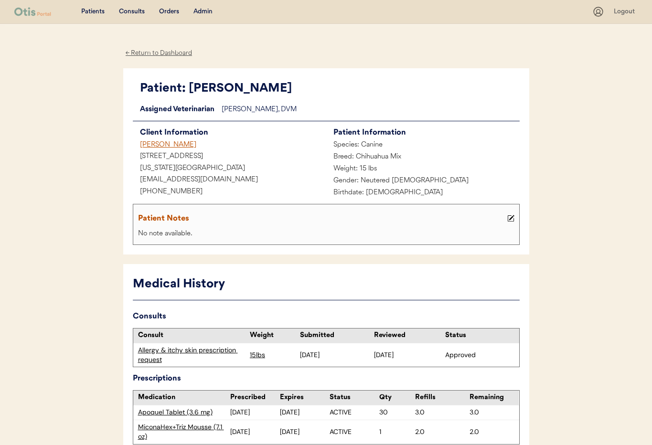
click at [203, 9] on div "Admin" at bounding box center [202, 12] width 19 height 10
click at [202, 9] on div "Admin" at bounding box center [202, 12] width 19 height 10
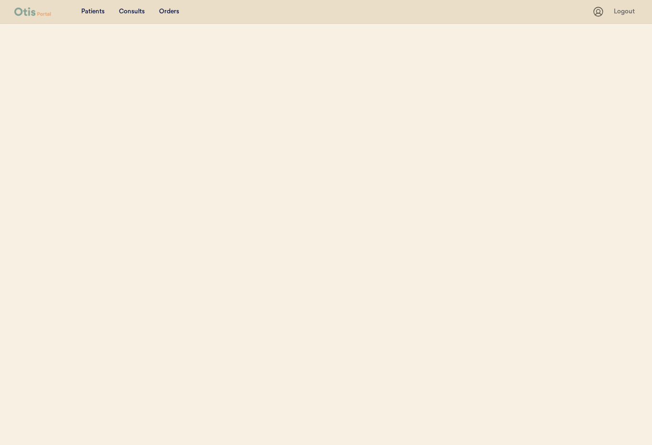
select select ""Name""
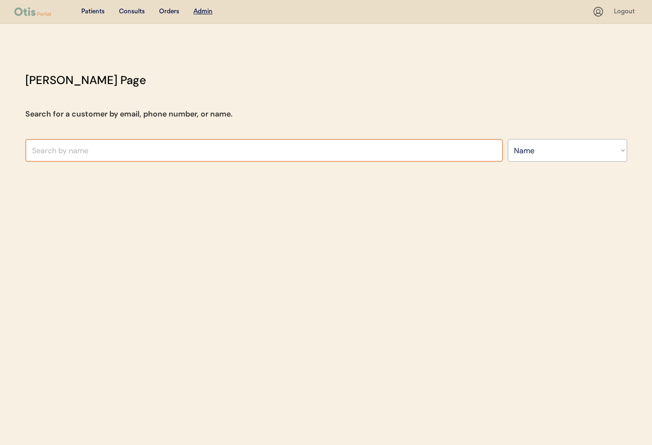
click at [204, 153] on input "text" at bounding box center [263, 150] width 477 height 23
type input "Maka"
type input "Makayla Boatright"
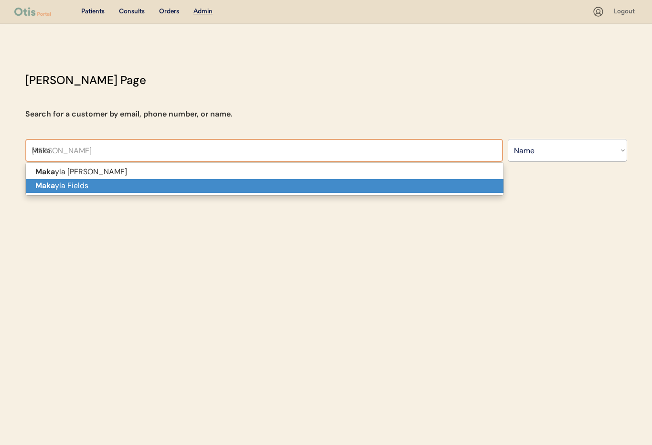
click at [192, 186] on p "Maka yla Fields" at bounding box center [264, 186] width 477 height 14
type input "Makayla Fields"
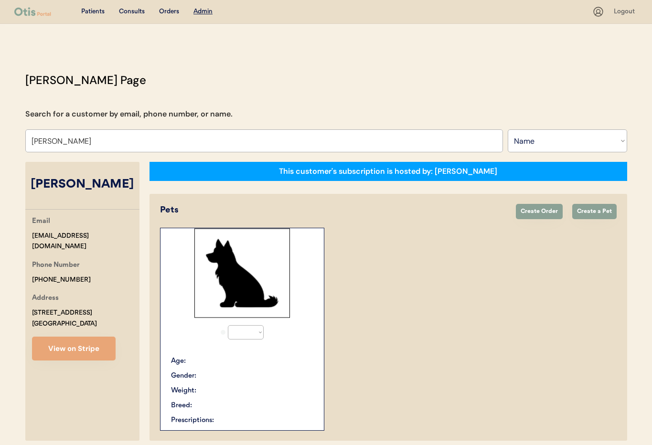
select select "true"
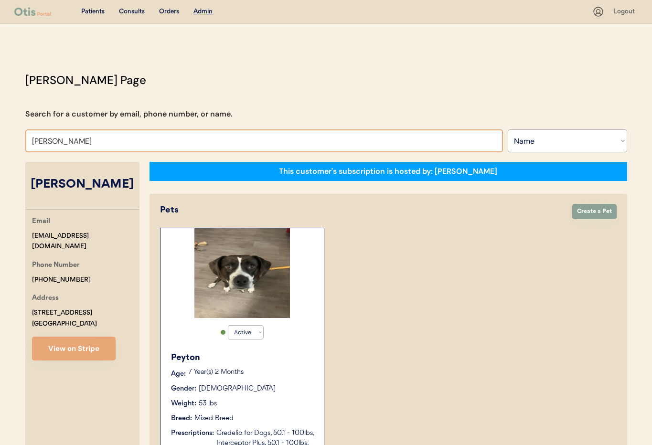
drag, startPoint x: 92, startPoint y: 141, endPoint x: -2, endPoint y: 133, distance: 94.4
click at [0, 133] on html "Patients Consults Orders Admin Logout Otis Admin Page Search for a customer by …" at bounding box center [326, 222] width 652 height 445
type input "sonya"
type input "sonya wimmer"
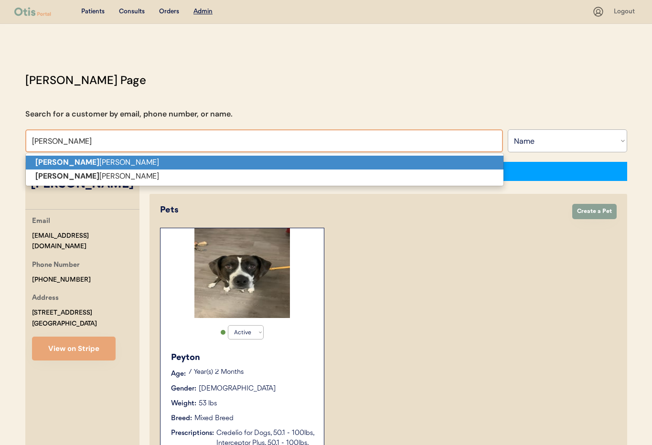
click at [48, 159] on strong "sonya" at bounding box center [67, 162] width 64 height 10
type input "sonya wimmer"
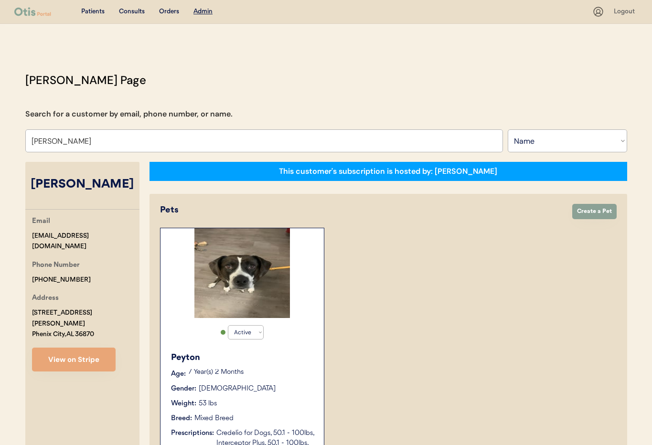
select select "true"
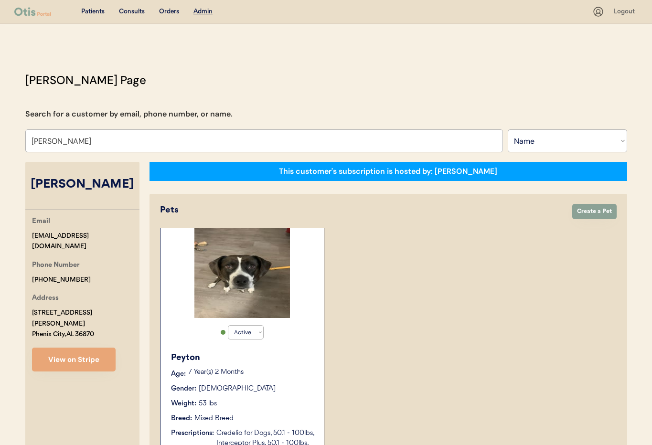
select select "true"
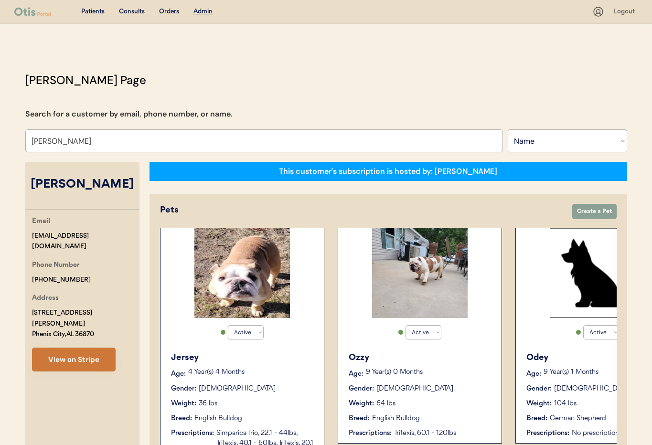
click at [63, 347] on button "View on Stripe" at bounding box center [74, 359] width 84 height 24
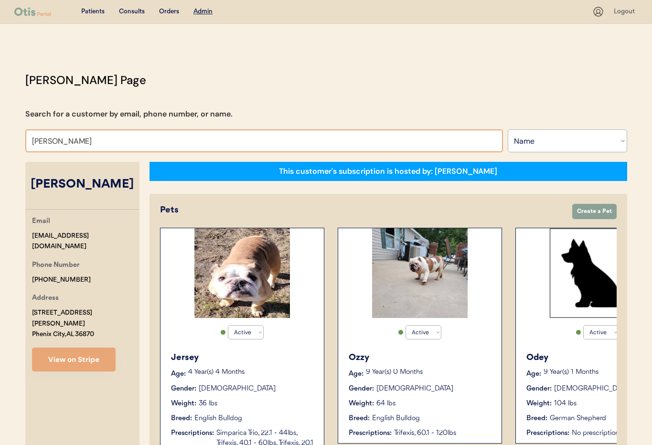
drag, startPoint x: 87, startPoint y: 139, endPoint x: 4, endPoint y: 134, distance: 82.8
type input "Kaitlyn"
type input "Kaitlynn Beck"
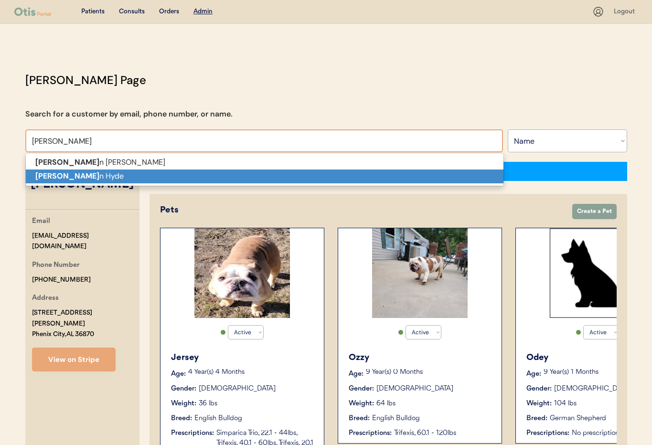
click at [50, 172] on strong "Kaitlyn" at bounding box center [67, 176] width 64 height 10
type input "[PERSON_NAME]"
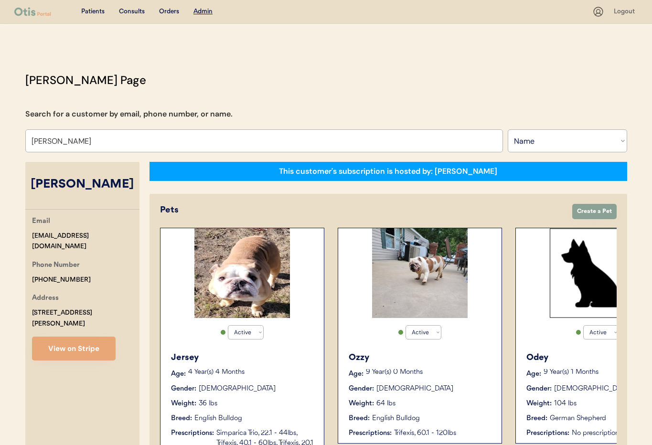
select select "false"
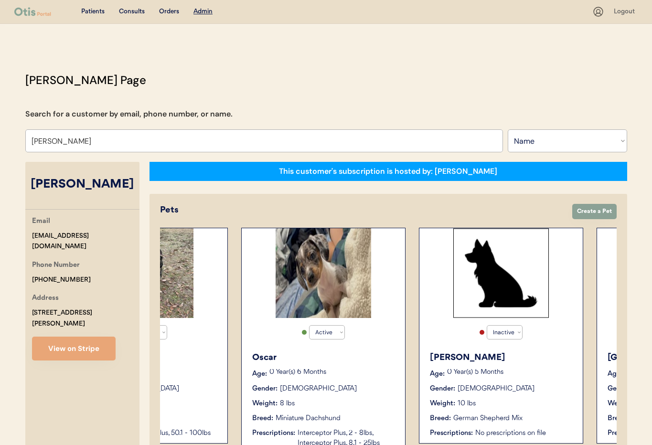
scroll to position [0, 470]
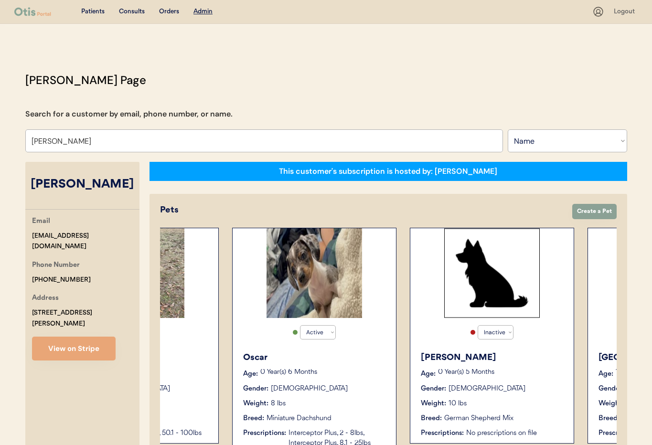
type input "[PERSON_NAME]"
click at [368, 373] on p "0 Year(s) 6 Months" at bounding box center [323, 372] width 126 height 7
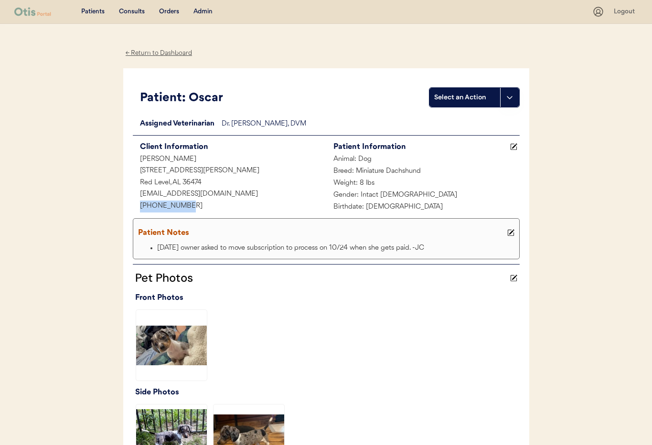
drag, startPoint x: 150, startPoint y: 203, endPoint x: 131, endPoint y: 203, distance: 19.1
click at [130, 203] on div "Patient: Oscar Select an Action Loading... Assigned Veterinarian Dr. Kit Warren…" at bounding box center [326, 276] width 406 height 417
copy div "+12174021479"
click at [199, 11] on div "Admin" at bounding box center [202, 12] width 19 height 10
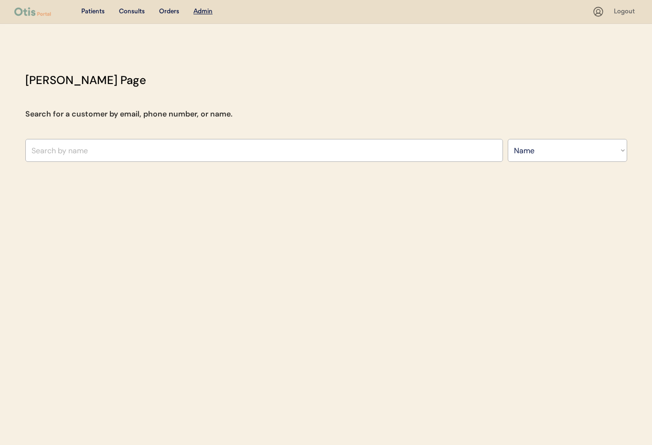
select select ""Name""
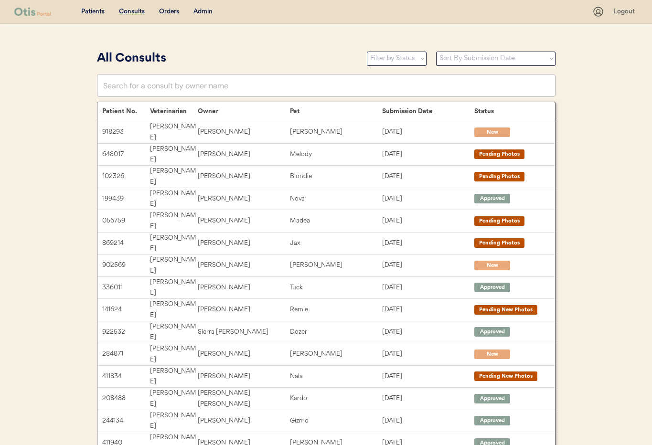
click at [204, 12] on div "Admin" at bounding box center [202, 12] width 19 height 10
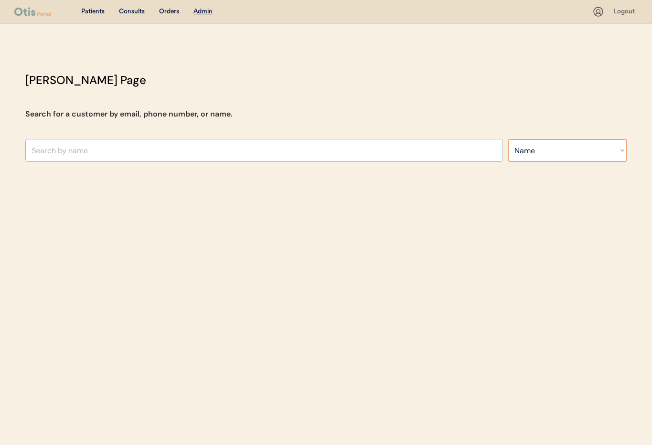
click at [539, 154] on select "Search By Name Email Phone Number" at bounding box center [566, 150] width 119 height 23
select select ""Email""
click at [507, 139] on select "Search By Name Email Phone Number" at bounding box center [566, 150] width 119 height 23
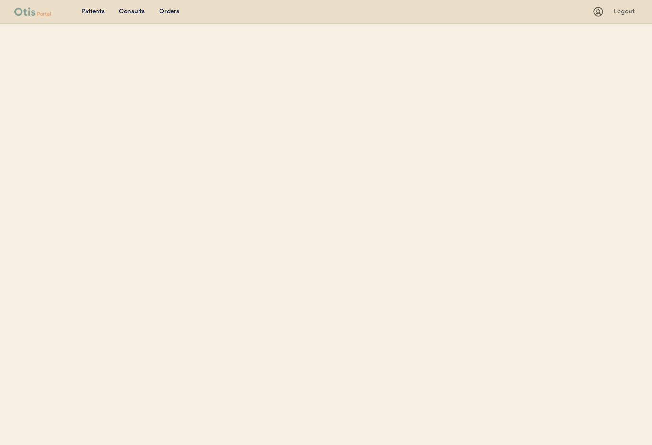
select select ""Email""
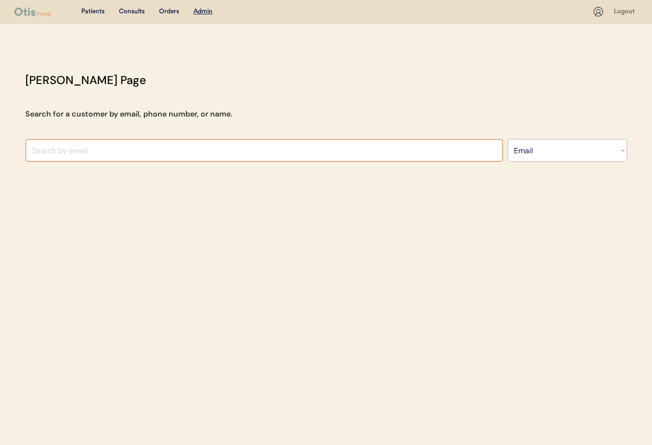
click at [95, 153] on input "input" at bounding box center [263, 150] width 477 height 23
type input "[EMAIL_ADDRESS][DOMAIN_NAME]"
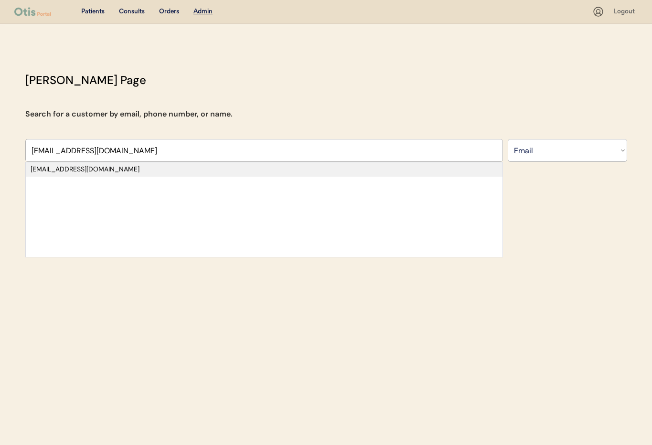
click at [103, 170] on div "[EMAIL_ADDRESS][DOMAIN_NAME]" at bounding box center [264, 170] width 467 height 10
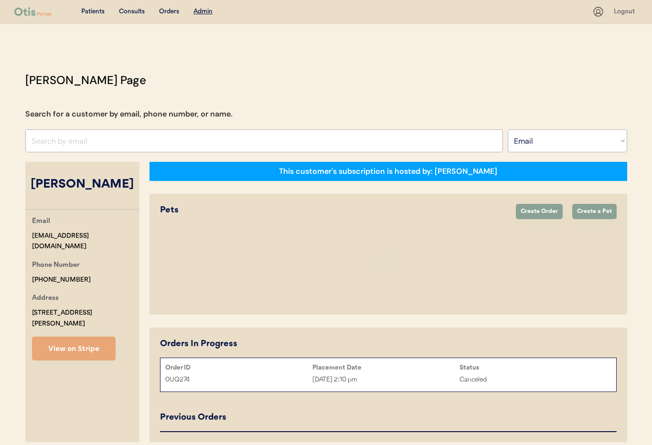
select select "true"
select select "false"
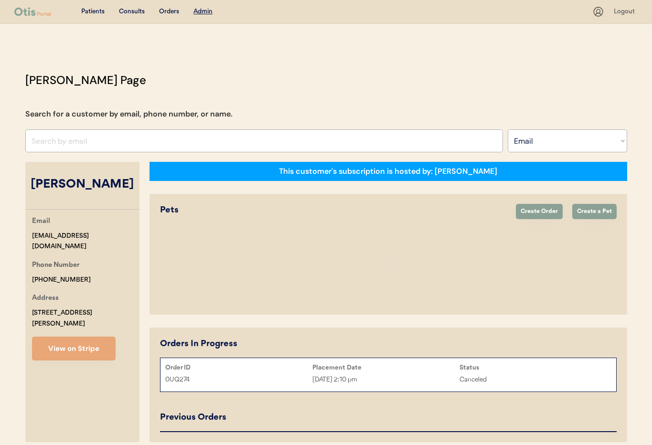
select select "false"
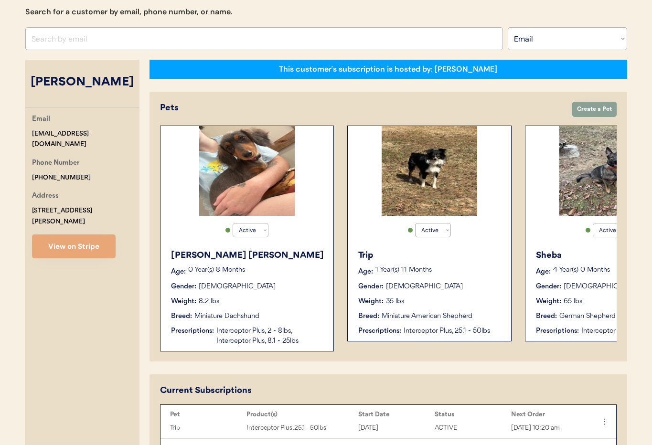
scroll to position [80, 0]
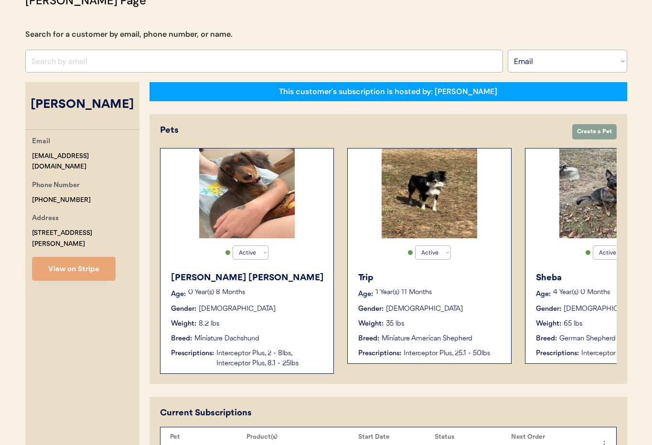
click at [289, 296] on div "0 Year(s) 8 Months" at bounding box center [256, 294] width 136 height 10
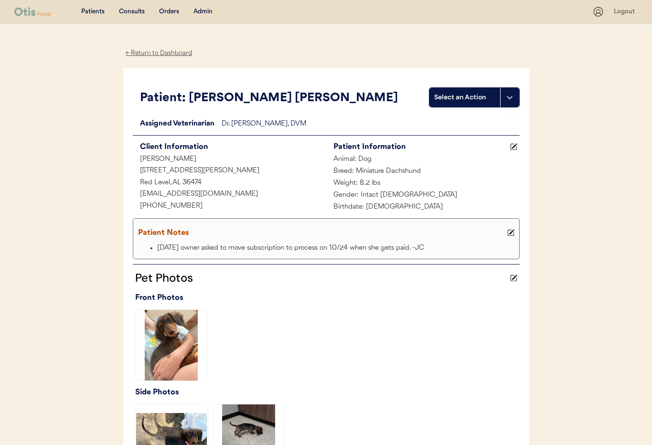
scroll to position [15, 0]
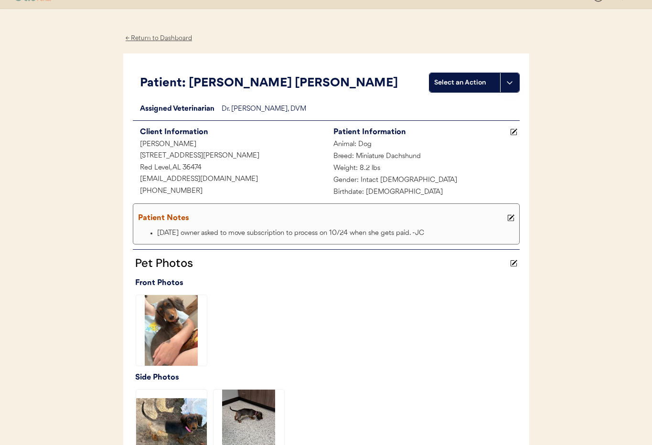
click at [173, 37] on div "← Return to Dashboard" at bounding box center [159, 38] width 72 height 11
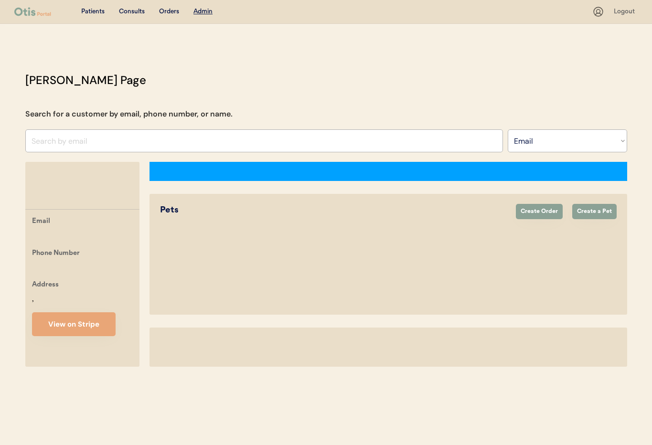
select select ""Email""
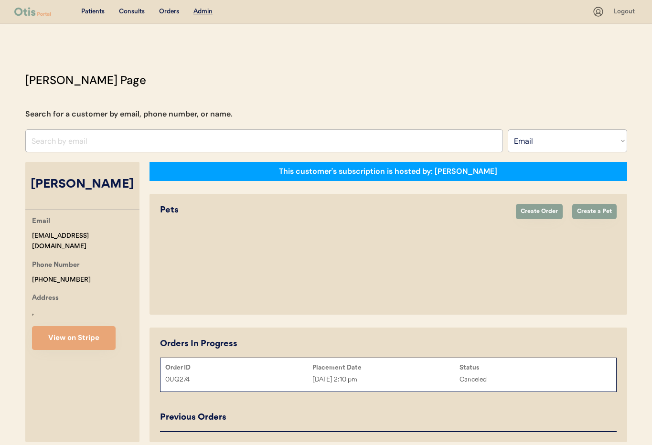
select select "true"
select select "false"
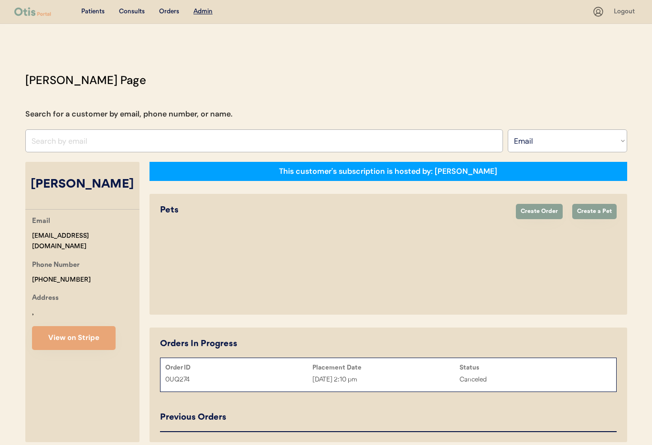
select select "false"
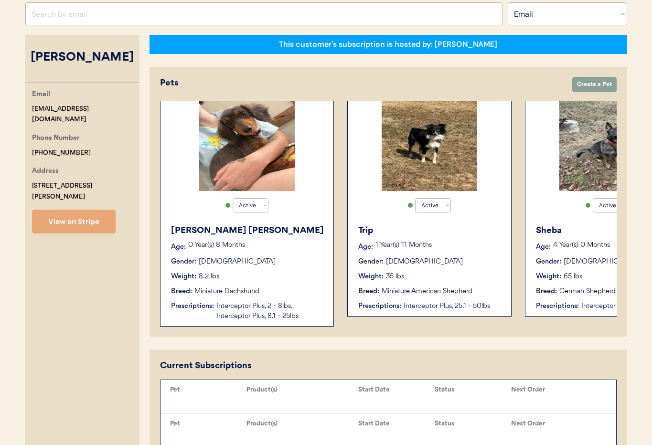
scroll to position [128, 0]
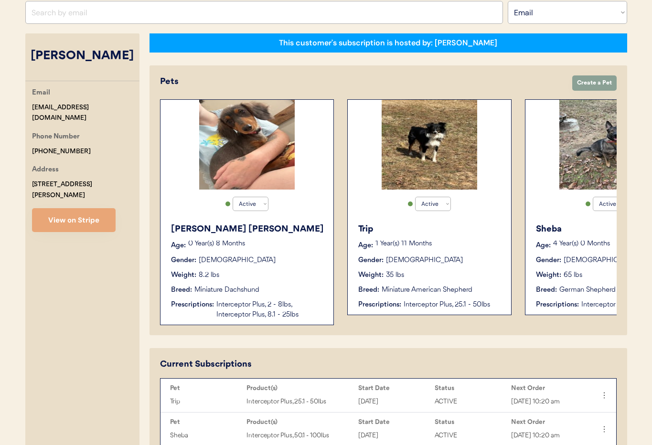
click at [448, 272] on div "Weight: 35 lbs" at bounding box center [429, 275] width 143 height 10
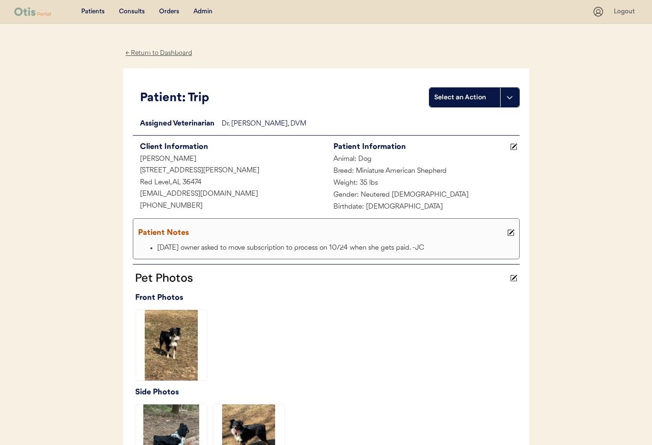
click at [147, 53] on div "← Return to Dashboard" at bounding box center [159, 53] width 72 height 11
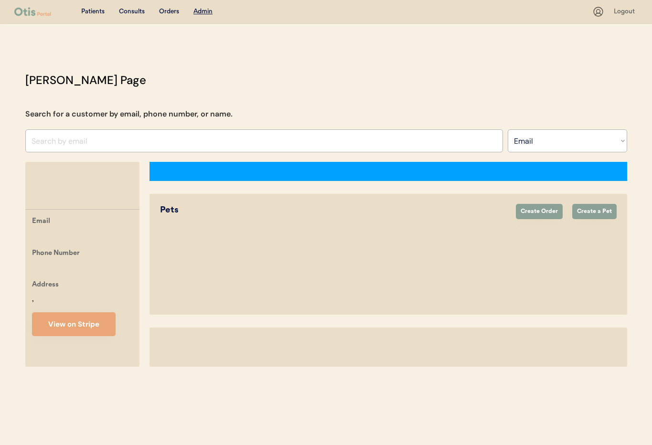
select select ""Email""
select select "true"
select select "false"
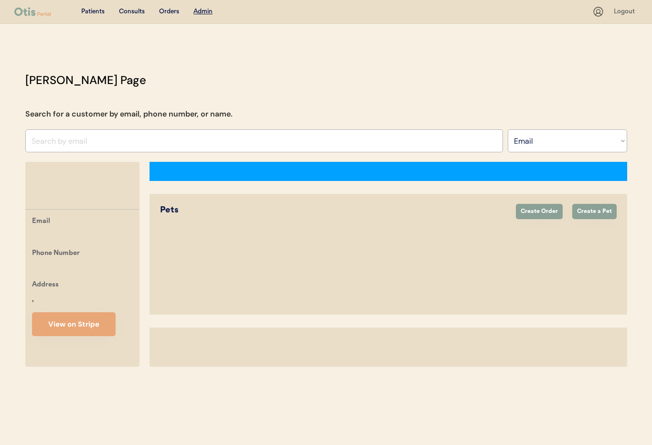
select select "false"
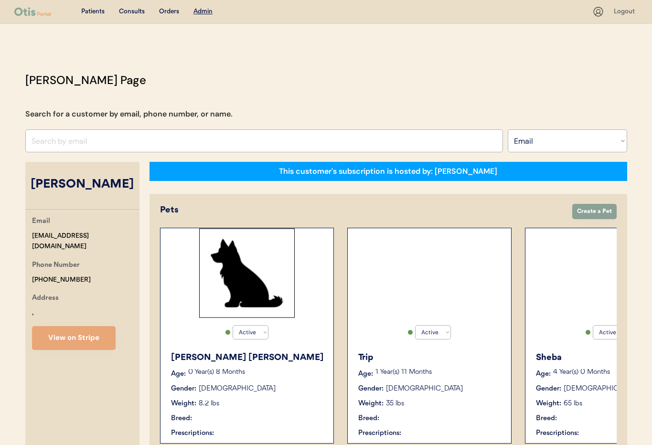
select select "true"
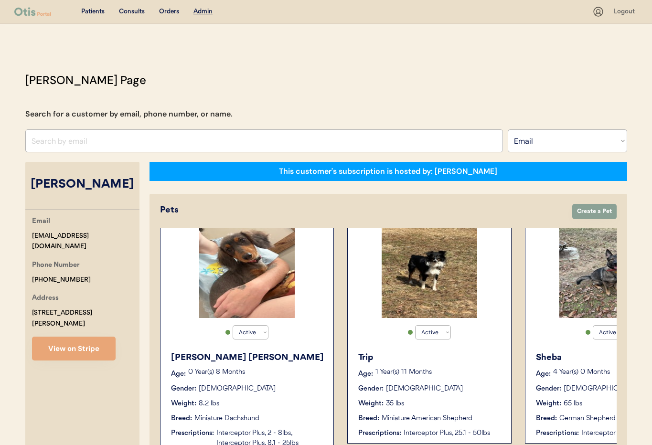
scroll to position [0, 0]
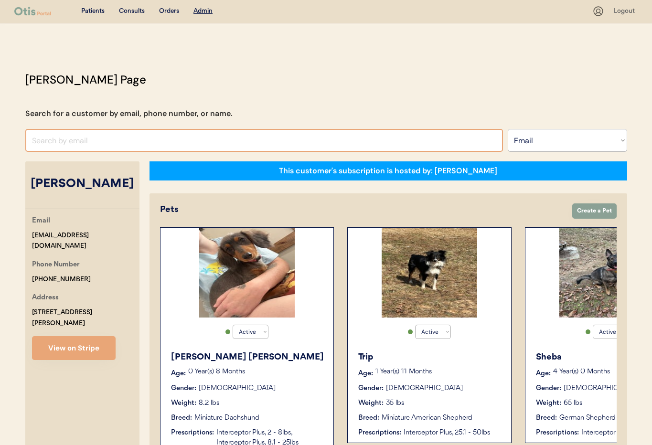
click at [111, 141] on input "input" at bounding box center [263, 140] width 477 height 23
drag, startPoint x: 87, startPoint y: 141, endPoint x: 30, endPoint y: 140, distance: 57.8
paste input "[EMAIL_ADDRESS][DOMAIN_NAME]"
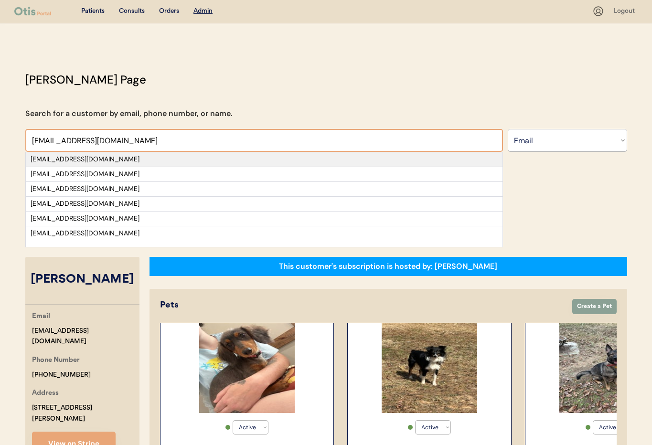
type input "[EMAIL_ADDRESS][DOMAIN_NAME]"
click at [102, 160] on div "[EMAIL_ADDRESS][DOMAIN_NAME]" at bounding box center [264, 160] width 467 height 10
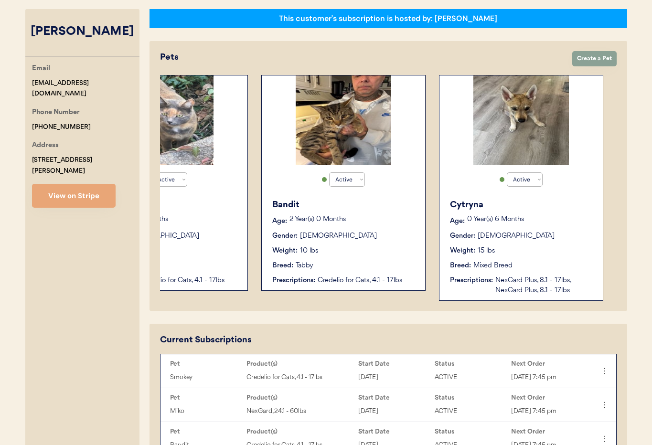
scroll to position [158, 0]
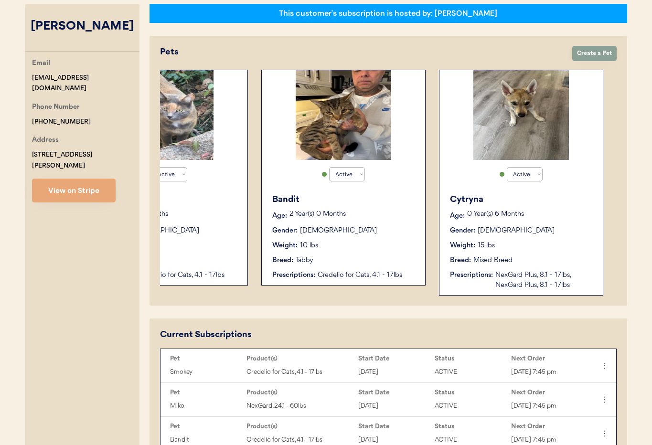
click at [545, 223] on div "Cytryna Age: 0 Year(s) 6 Months Gender: Female Weight: 15 lbs Breed: Mixed Bree…" at bounding box center [521, 242] width 154 height 106
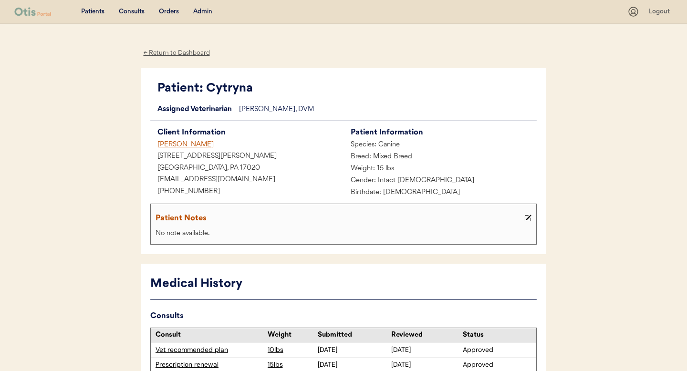
click at [175, 146] on div "Matthew Sheaffer" at bounding box center [246, 145] width 193 height 12
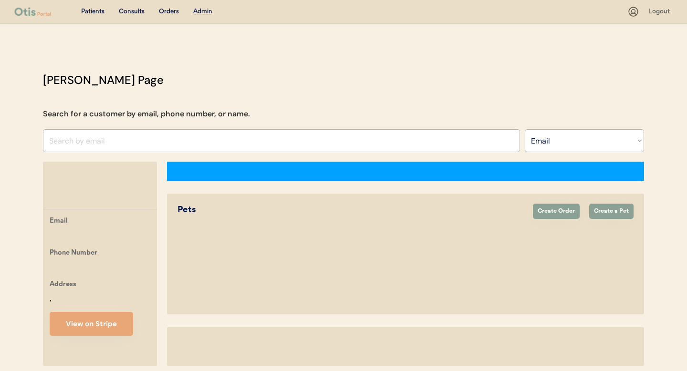
select select ""Email""
select select "true"
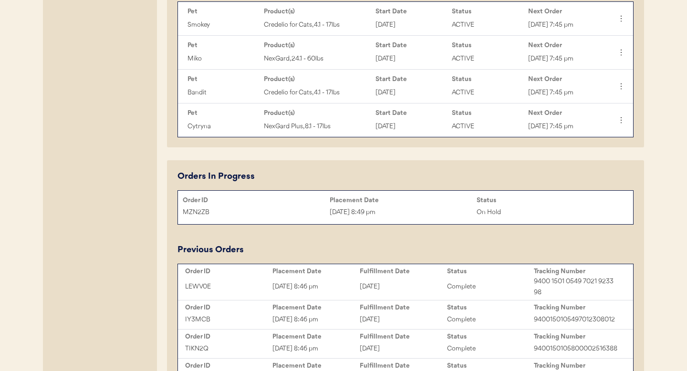
scroll to position [506, 0]
click at [276, 204] on div "Order ID" at bounding box center [256, 200] width 147 height 10
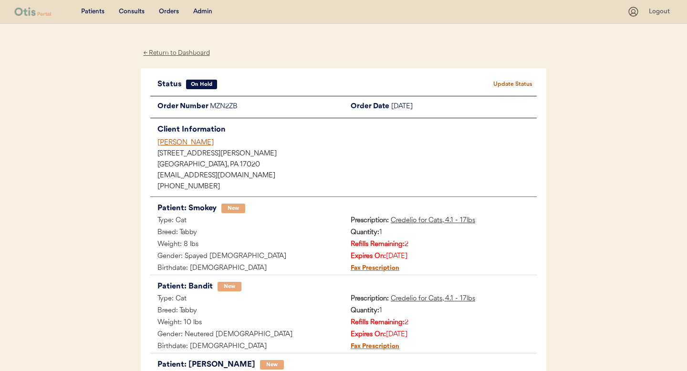
click at [169, 49] on div "← Return to Dashboard" at bounding box center [177, 53] width 72 height 11
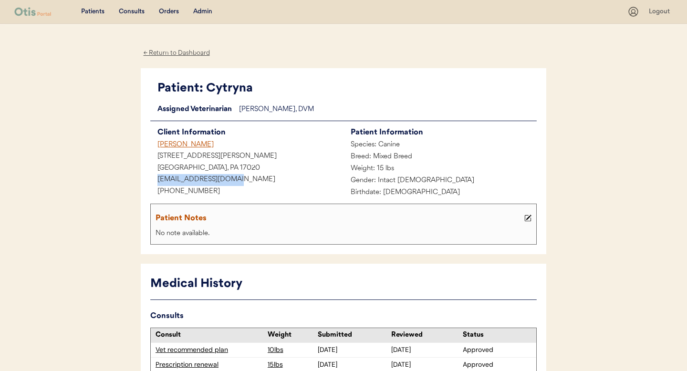
drag, startPoint x: 235, startPoint y: 180, endPoint x: 168, endPoint y: 178, distance: 67.8
click at [156, 177] on div "[EMAIL_ADDRESS][DOMAIN_NAME]" at bounding box center [246, 180] width 193 height 12
copy div "[EMAIL_ADDRESS][DOMAIN_NAME]"
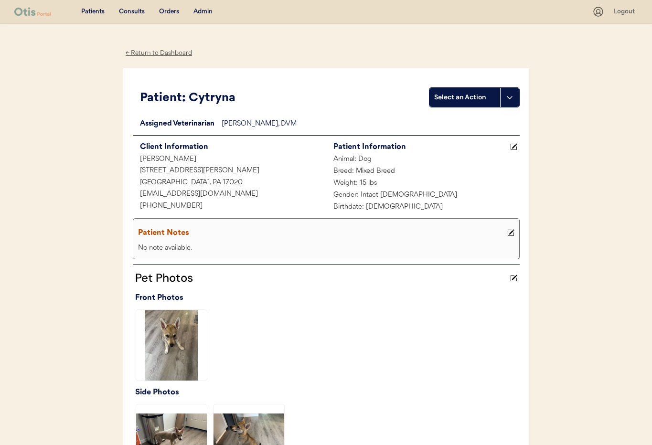
click at [158, 51] on div "← Return to Dashboard" at bounding box center [159, 53] width 72 height 11
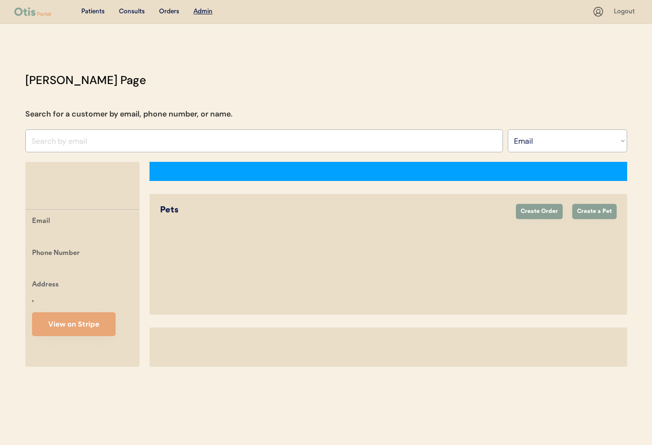
select select ""Email""
select select "true"
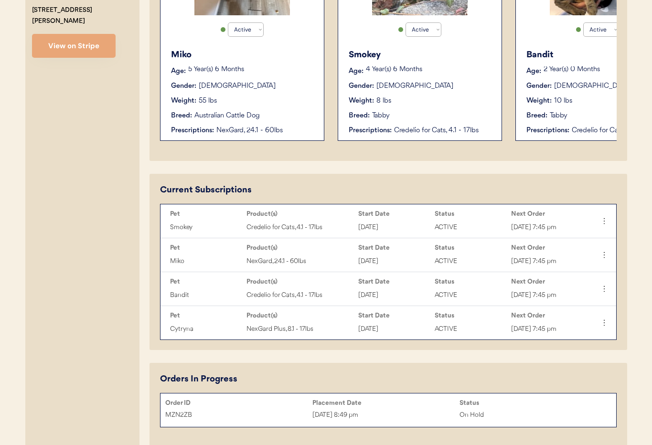
scroll to position [269, 0]
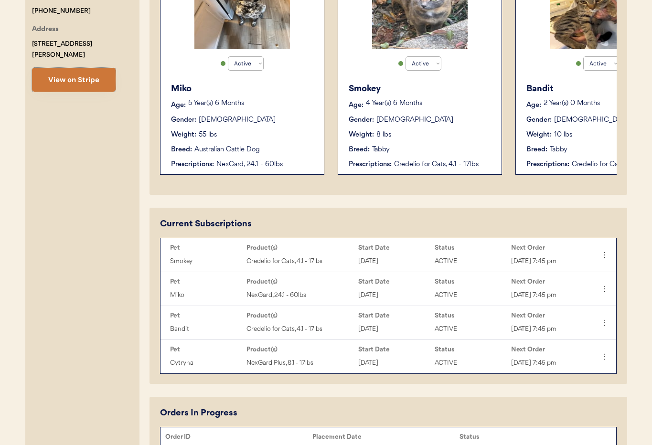
click at [67, 74] on button "View on Stripe" at bounding box center [74, 80] width 84 height 24
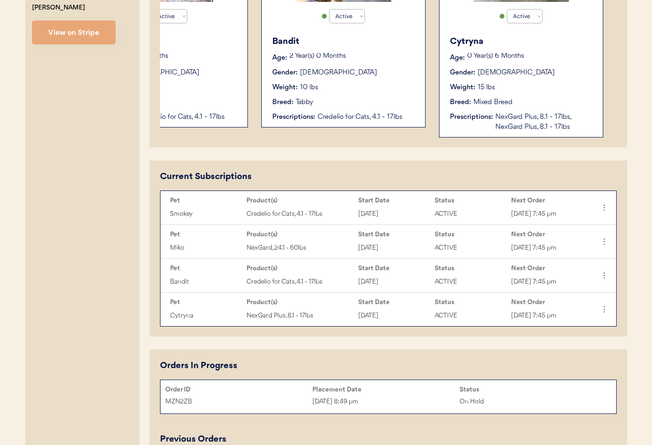
scroll to position [282, 0]
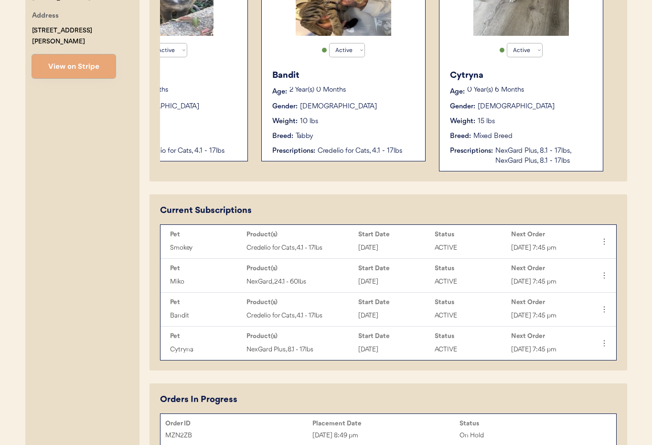
click at [535, 113] on div "Cytryna Age: 0 Year(s) 6 Months Gender: Female Weight: 15 lbs Breed: Mixed Bree…" at bounding box center [521, 117] width 154 height 106
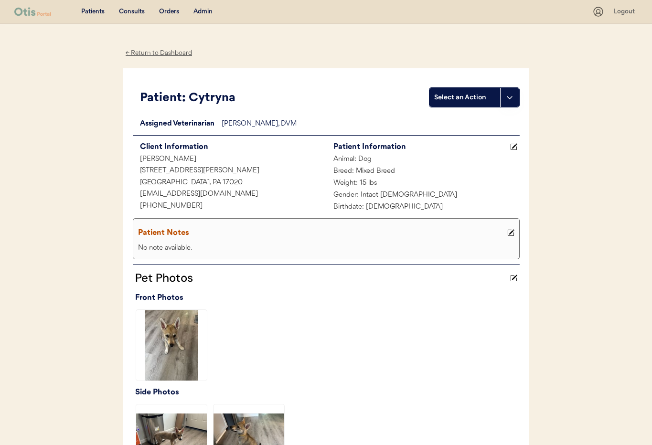
click at [204, 12] on div "Admin" at bounding box center [202, 12] width 19 height 10
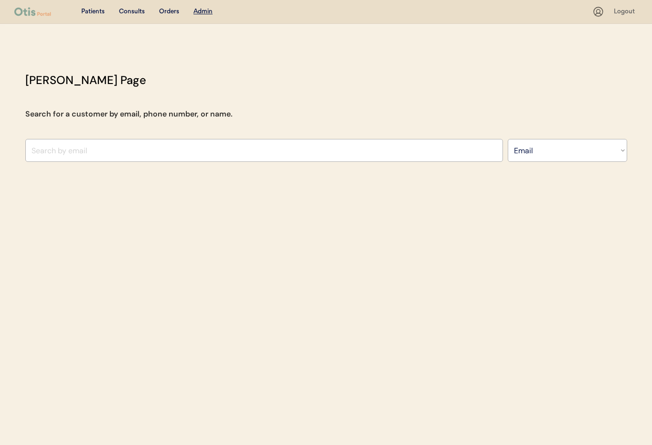
select select ""Email""
click at [172, 153] on input "input" at bounding box center [263, 150] width 477 height 23
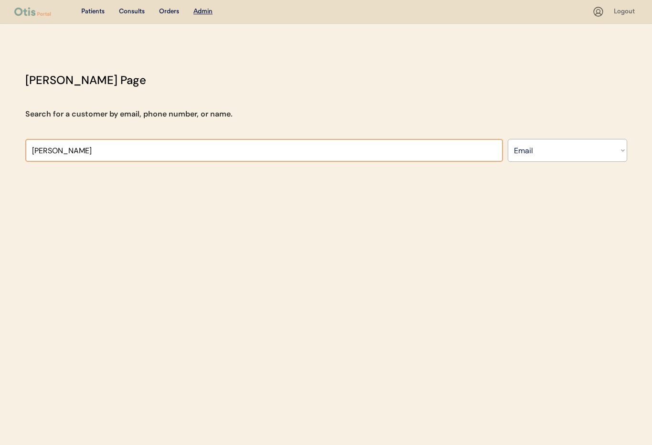
drag, startPoint x: 61, startPoint y: 155, endPoint x: 67, endPoint y: 152, distance: 6.6
click at [62, 154] on input "input" at bounding box center [263, 150] width 477 height 23
drag, startPoint x: 19, startPoint y: 147, endPoint x: -1, endPoint y: 146, distance: 19.6
click at [0, 146] on html "Patients Consults Orders Admin Logout Otis Admin Page Search for a customer by …" at bounding box center [326, 222] width 652 height 445
paste input "lovemadhatter565@icloud.com"
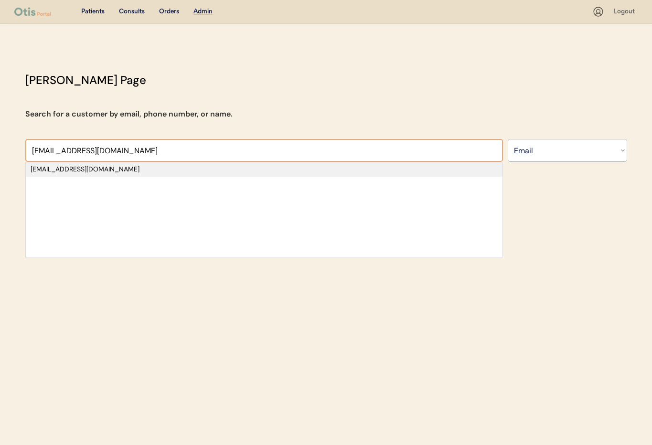
type input "lovemadhatter565@icloud.com"
click at [59, 169] on div "lovemadhatter565@icloud.com" at bounding box center [264, 170] width 467 height 10
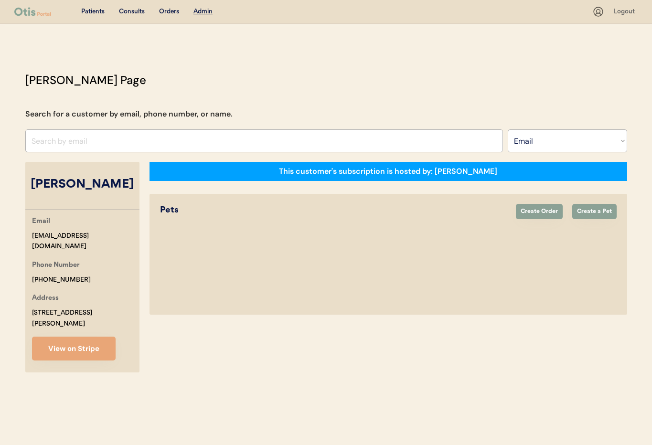
select select "true"
select select "false"
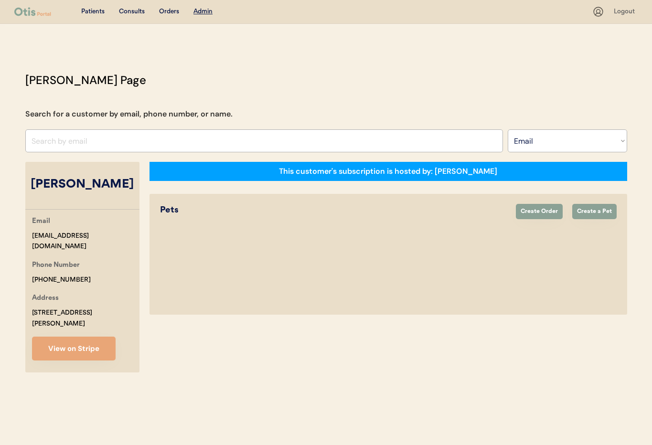
select select "false"
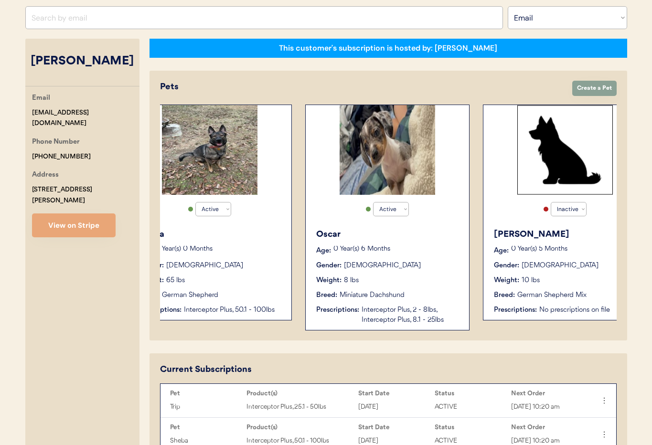
scroll to position [0, 407]
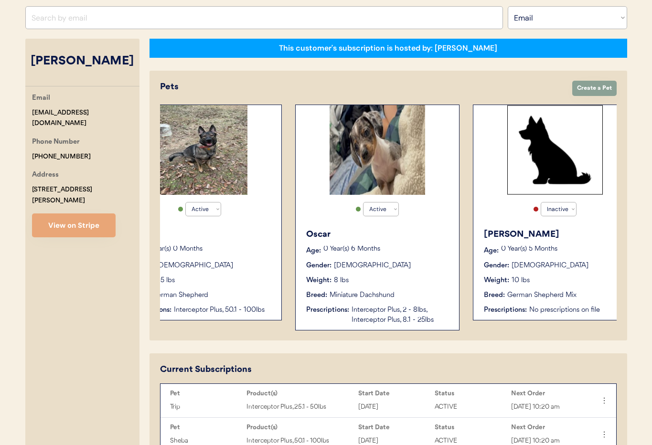
click at [400, 259] on div "Oscar Age: 0 Year(s) 6 Months Gender: Male Weight: 8 lbs Breed: Miniature Dachs…" at bounding box center [377, 276] width 154 height 106
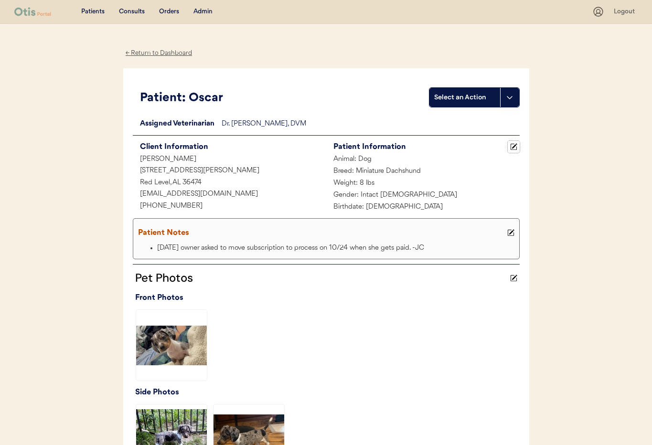
click at [514, 147] on icon at bounding box center [513, 146] width 7 height 7
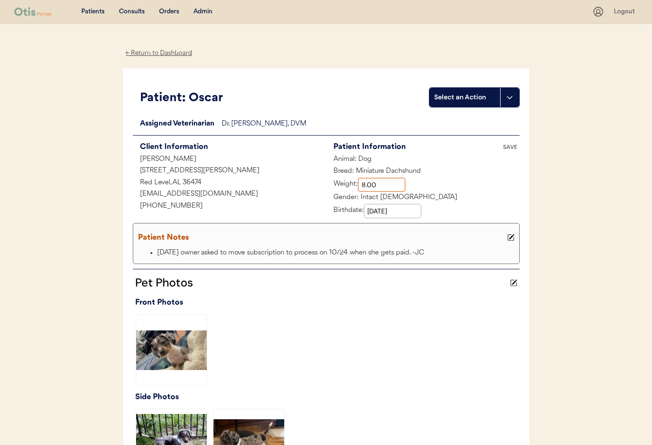
click at [371, 185] on input "input" at bounding box center [382, 185] width 48 height 14
type input "8.20"
drag, startPoint x: 274, startPoint y: 234, endPoint x: 291, endPoint y: 234, distance: 17.2
click at [274, 234] on div "Patient Notes" at bounding box center [321, 237] width 367 height 13
click at [508, 235] on icon at bounding box center [510, 237] width 7 height 7
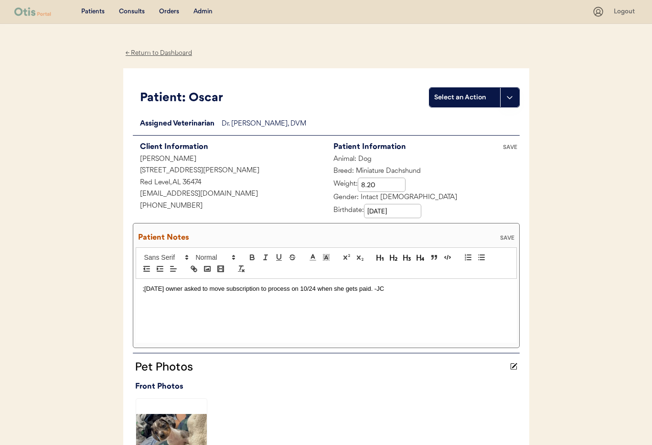
click at [142, 290] on div ";9/22/25 owner asked to move subscription to process on 10/24 when she gets pai…" at bounding box center [326, 311] width 381 height 64
drag, startPoint x: 142, startPoint y: 289, endPoint x: 146, endPoint y: 293, distance: 5.4
click at [143, 289] on p "10/15/25 sent text for weight check. Owner replied " 8.2lbs" -JC ;9/22/25 owner…" at bounding box center [326, 293] width 367 height 18
click at [285, 289] on p ";10/15/25 sent text for weight check. Owner replied " 8.2lbs" -JC ;9/22/25 owne…" at bounding box center [326, 293] width 367 height 18
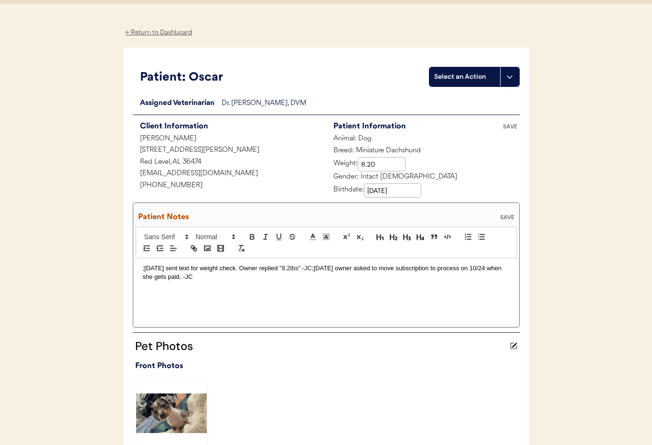
scroll to position [23, 0]
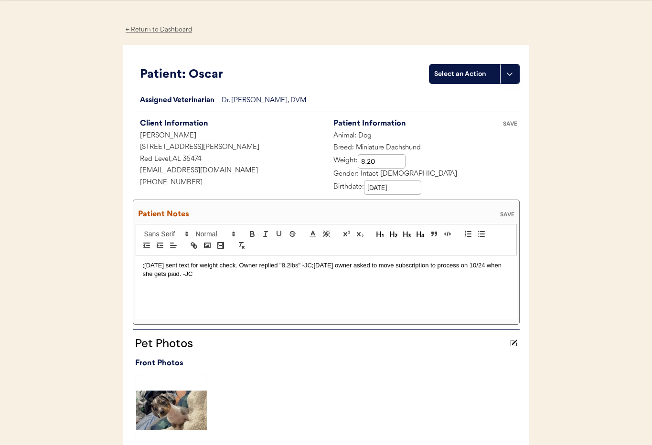
click at [510, 213] on div "SAVE" at bounding box center [506, 214] width 19 height 6
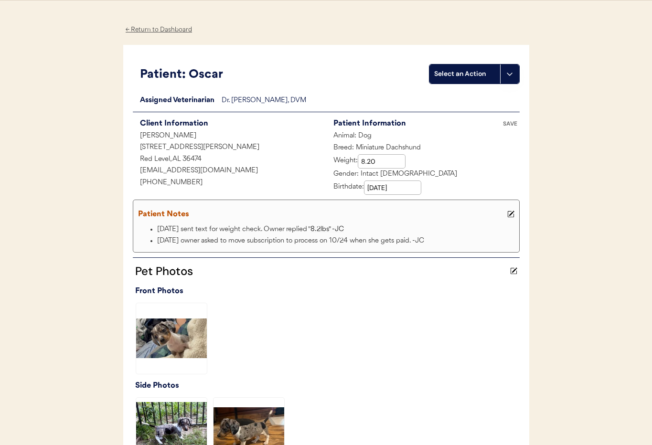
click at [513, 215] on icon at bounding box center [510, 213] width 7 height 7
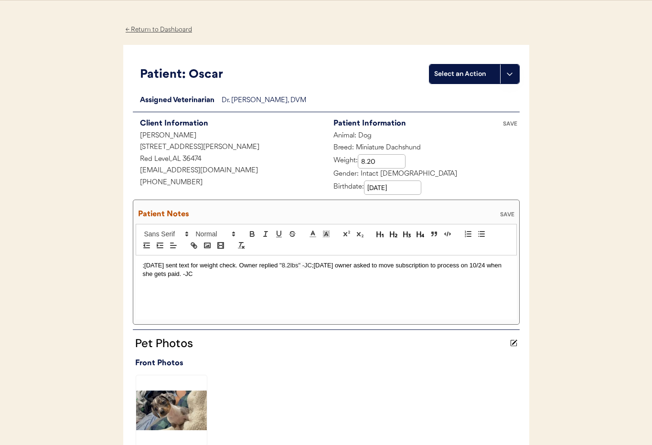
drag, startPoint x: 294, startPoint y: 266, endPoint x: 305, endPoint y: 282, distance: 18.5
click at [294, 266] on span "8.2lbs" -JC" at bounding box center [297, 265] width 30 height 7
drag, startPoint x: 511, startPoint y: 212, endPoint x: 484, endPoint y: 283, distance: 75.4
click at [511, 212] on div "SAVE" at bounding box center [506, 214] width 19 height 6
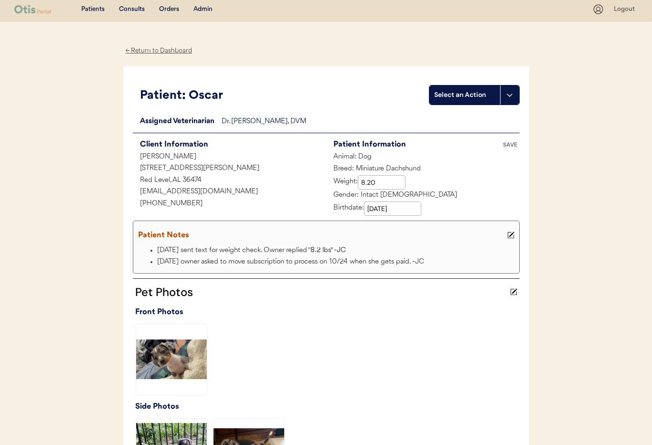
scroll to position [0, 0]
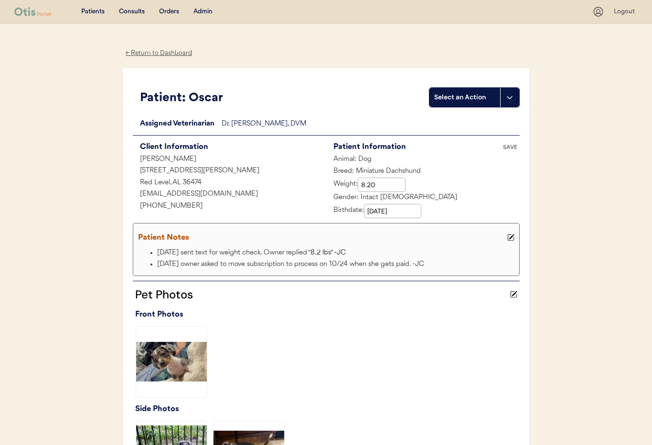
drag, startPoint x: 511, startPoint y: 145, endPoint x: 516, endPoint y: 156, distance: 11.8
click at [512, 145] on div "SAVE" at bounding box center [509, 147] width 19 height 6
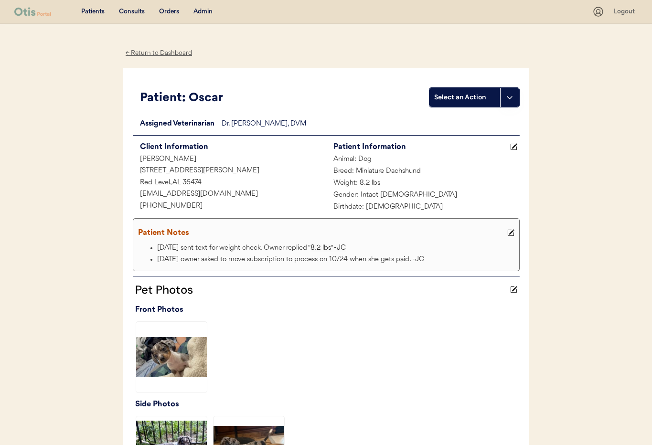
click at [202, 11] on div "Admin" at bounding box center [202, 12] width 19 height 10
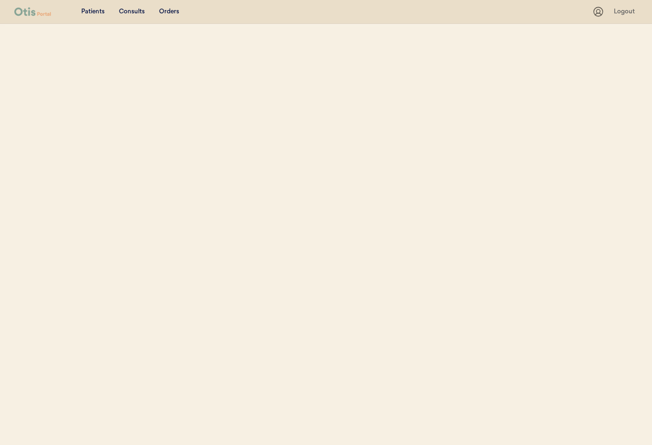
select select ""Email""
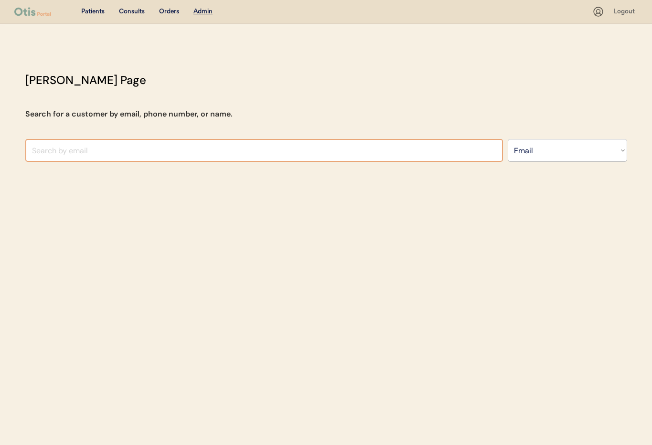
click at [171, 147] on input "input" at bounding box center [263, 150] width 477 height 23
paste input "[EMAIL_ADDRESS][DOMAIN_NAME]"
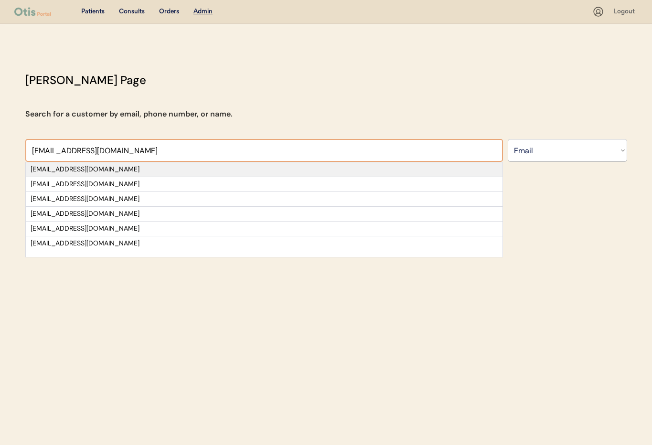
type input "[EMAIL_ADDRESS][DOMAIN_NAME]"
click at [114, 172] on div "[EMAIL_ADDRESS][DOMAIN_NAME]" at bounding box center [264, 170] width 467 height 10
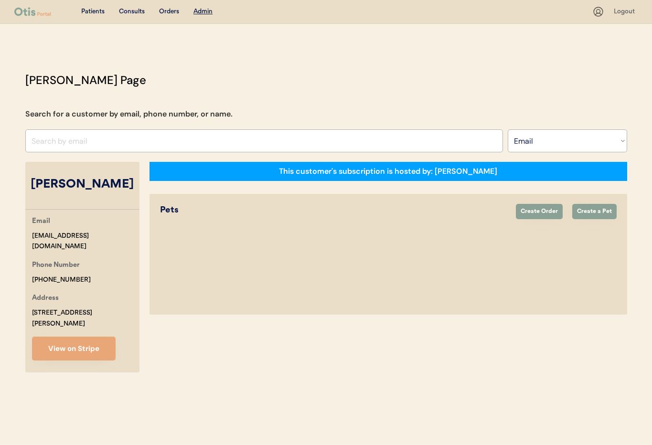
select select "true"
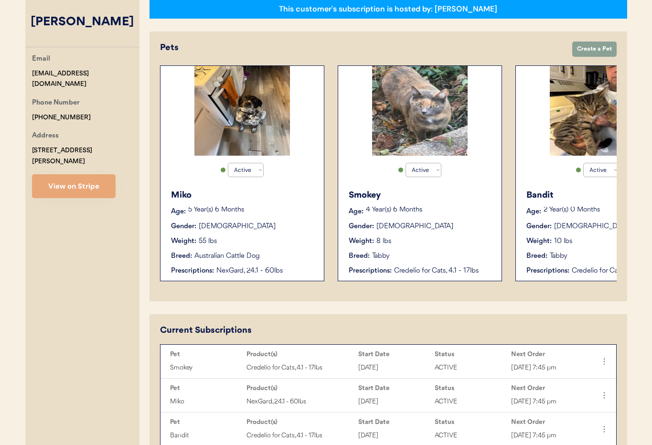
scroll to position [0, 254]
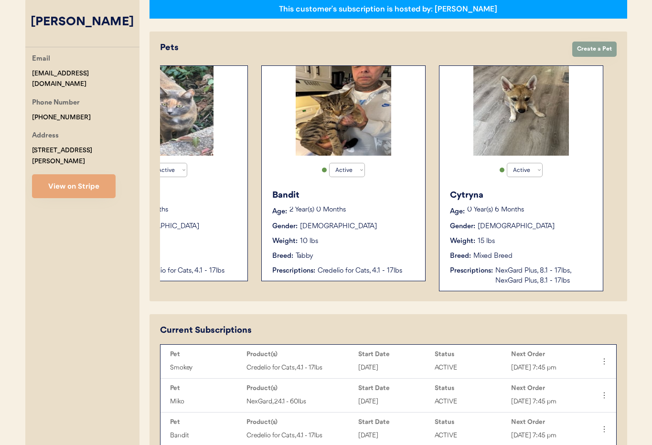
click at [556, 244] on div "Weight: 15 lbs" at bounding box center [521, 241] width 143 height 10
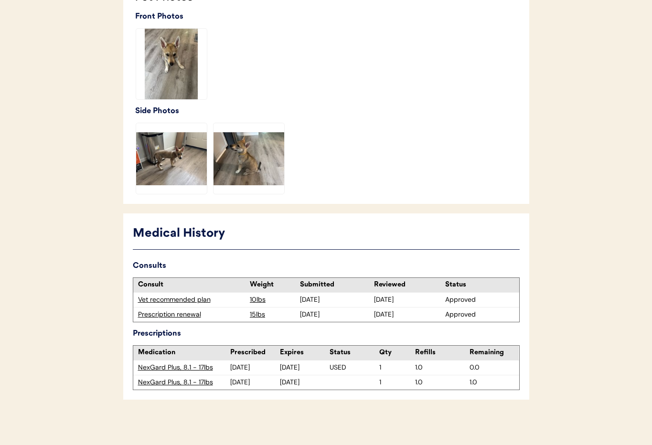
scroll to position [284, 0]
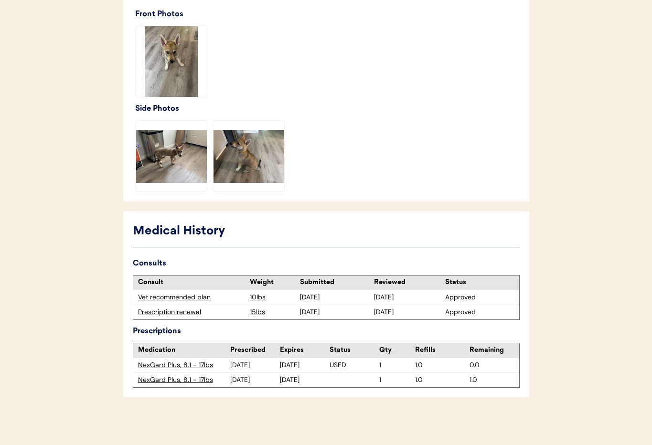
click at [188, 311] on div "Prescription renewal" at bounding box center [191, 312] width 107 height 10
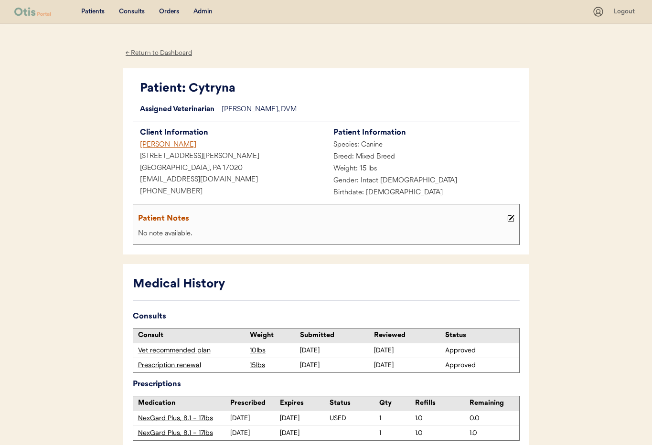
click at [199, 10] on div "Admin" at bounding box center [202, 12] width 19 height 10
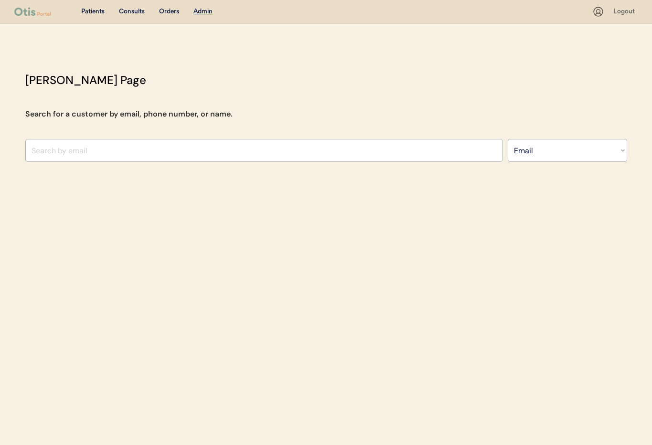
select select ""Email""
select select ""Name""
drag, startPoint x: 0, startPoint y: 0, endPoint x: 227, endPoint y: 147, distance: 270.5
click at [227, 147] on input "text" at bounding box center [263, 150] width 477 height 23
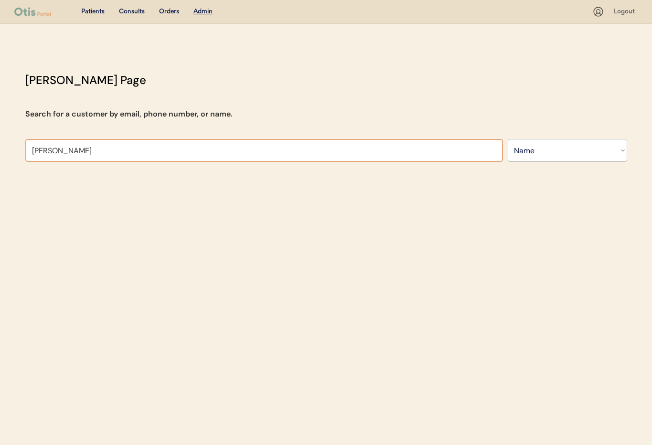
type input "[PERSON_NAME]"
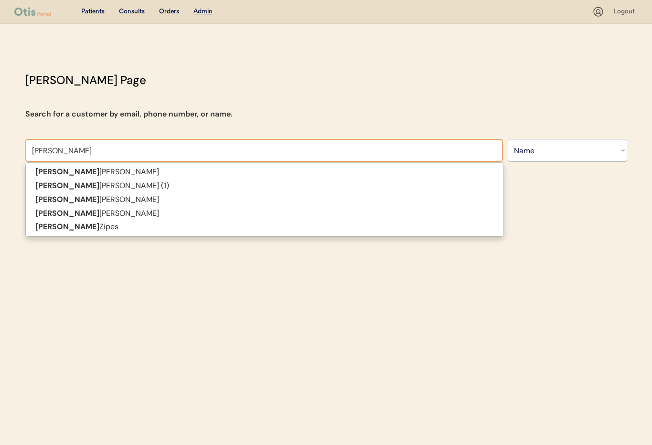
type input "[PERSON_NAME]"
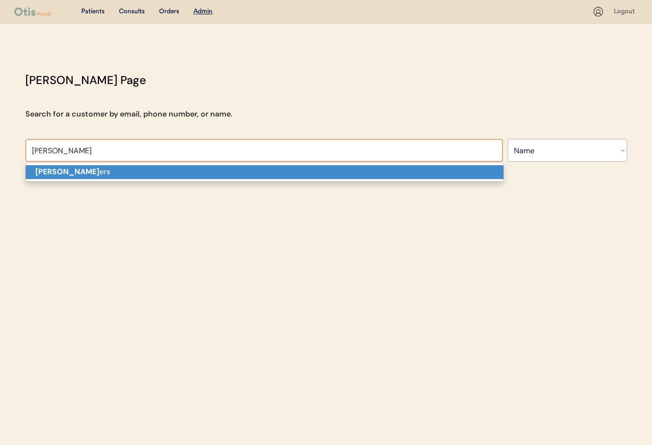
click at [206, 178] on p "[PERSON_NAME] ers" at bounding box center [264, 172] width 477 height 14
type input "[PERSON_NAME]"
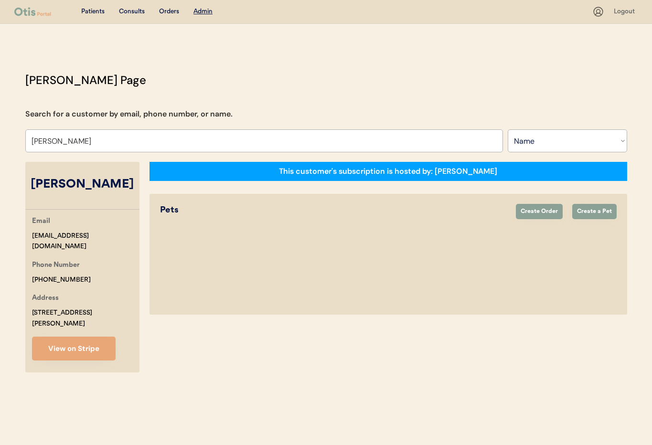
select select "true"
select select "false"
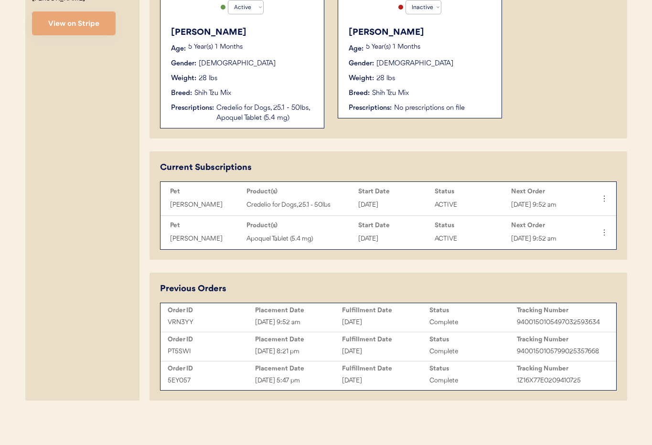
scroll to position [324, 0]
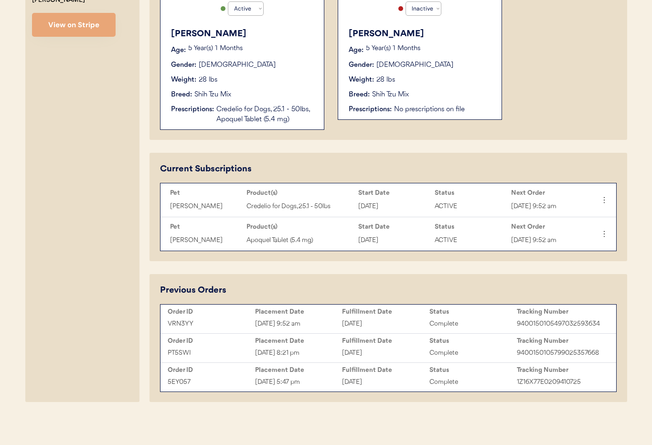
type input "[PERSON_NAME]"
